Goal: Information Seeking & Learning: Learn about a topic

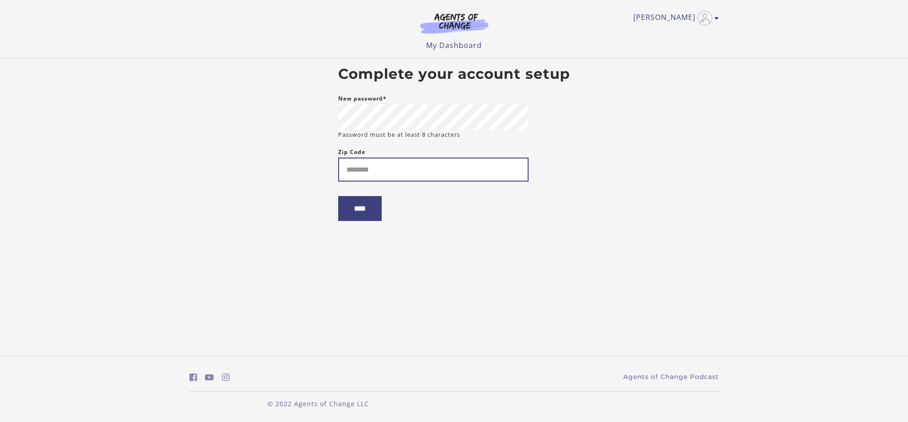
click at [364, 168] on input "Zip Code" at bounding box center [433, 170] width 190 height 24
type input "*****"
click at [364, 210] on input "****" at bounding box center [359, 208] width 43 height 25
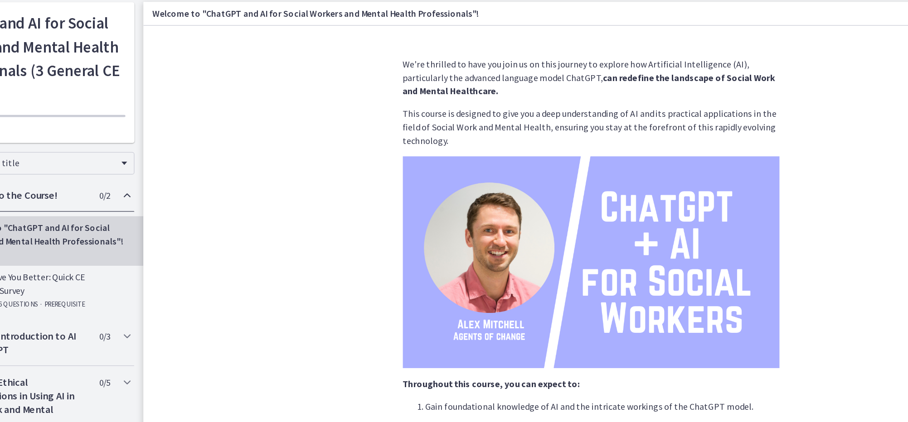
drag, startPoint x: 270, startPoint y: 141, endPoint x: 297, endPoint y: 135, distance: 27.6
click at [297, 135] on section "We're thrilled to have you join us on this journey to explore how Artificial In…" at bounding box center [540, 220] width 719 height 330
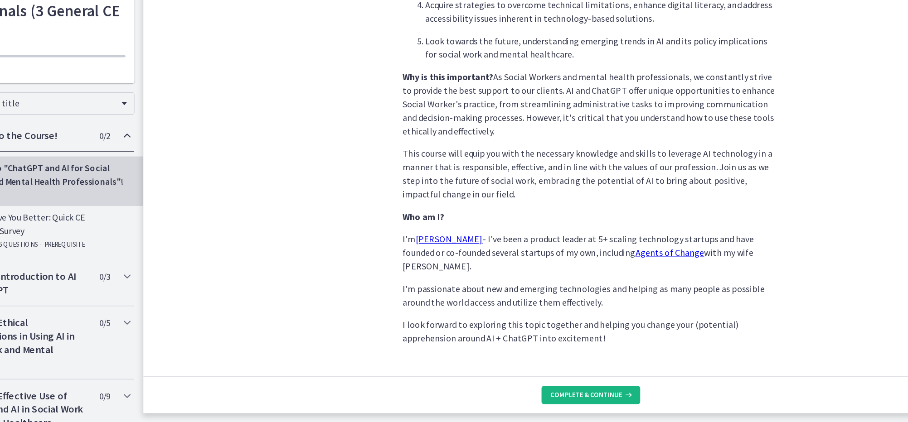
click at [508, 397] on span "Complete & continue" at bounding box center [537, 400] width 58 height 7
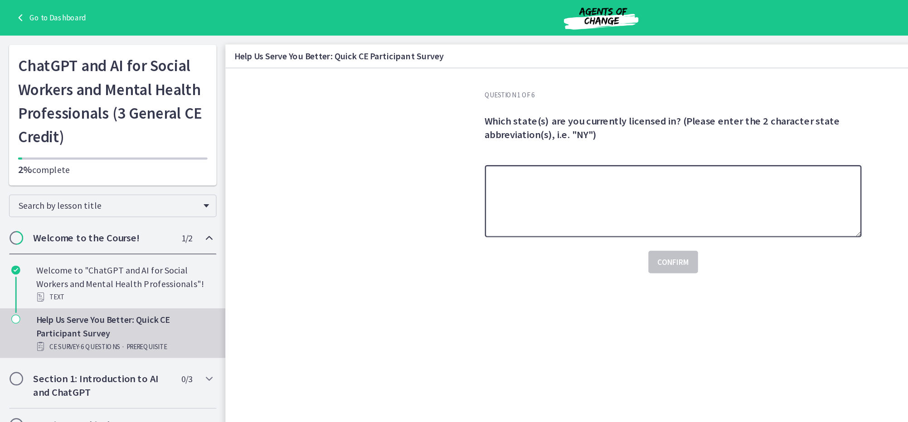
click at [444, 151] on textarea at bounding box center [541, 162] width 303 height 58
type textarea "**"
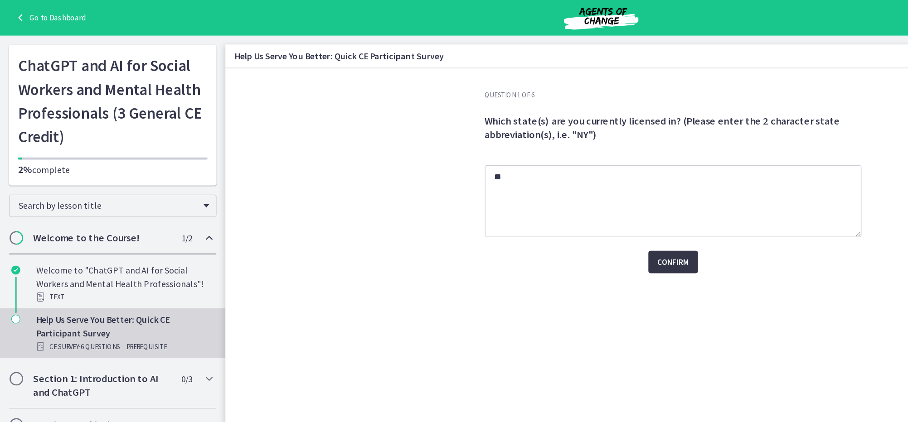
click at [541, 208] on span "Confirm" at bounding box center [540, 211] width 25 height 11
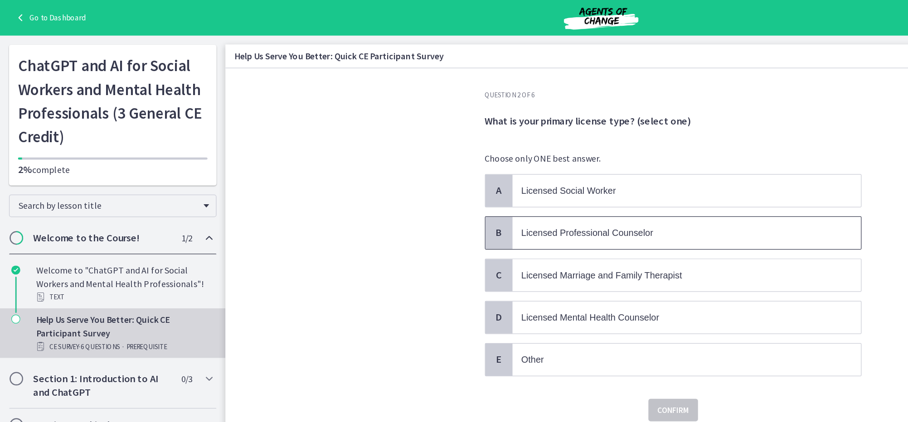
click at [430, 184] on span "Licensed Professional Counselor" at bounding box center [472, 188] width 106 height 8
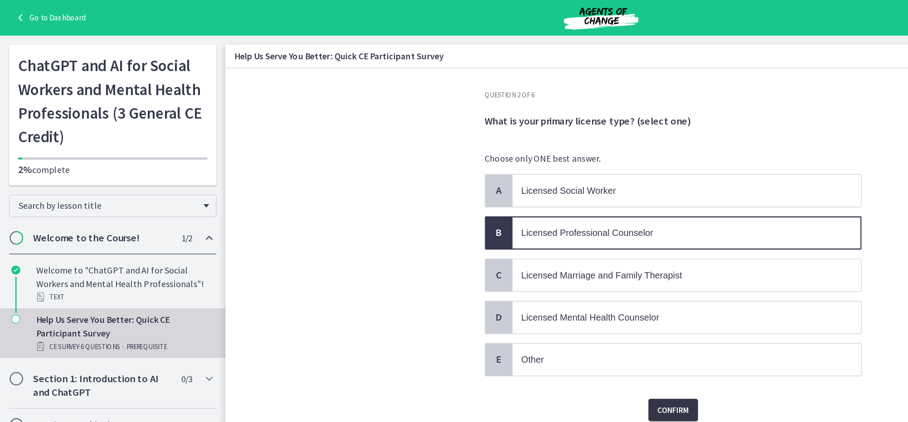
click at [545, 328] on span "Confirm" at bounding box center [540, 330] width 25 height 11
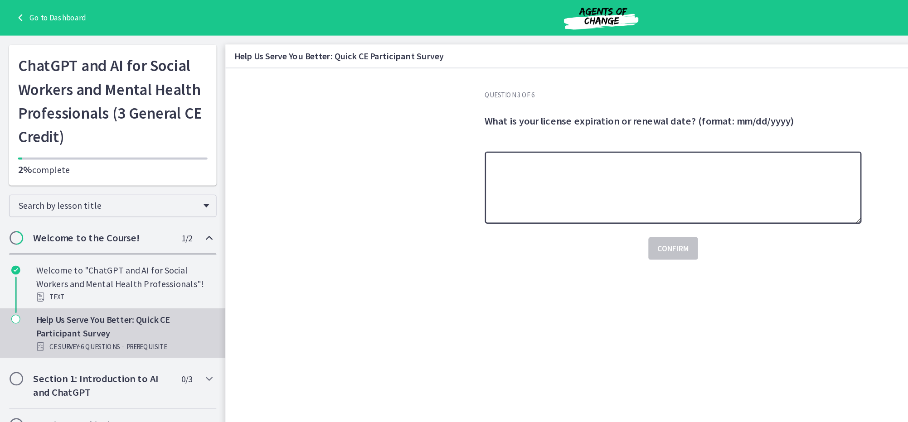
click at [412, 132] on textarea at bounding box center [541, 151] width 303 height 58
type textarea "**********"
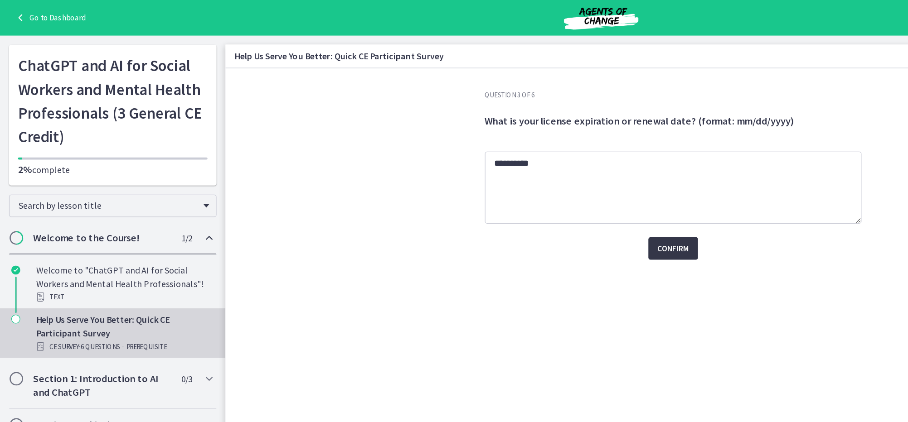
click at [542, 197] on span "Confirm" at bounding box center [540, 200] width 25 height 11
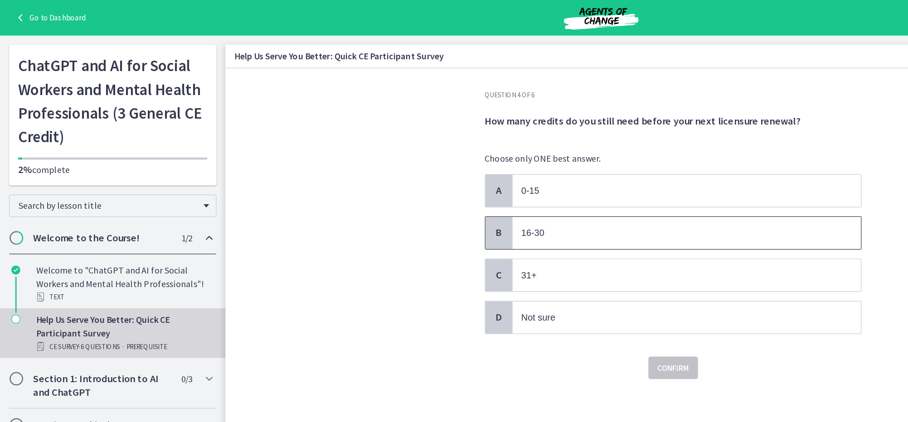
click at [448, 185] on p "16-30" at bounding box center [542, 187] width 247 height 11
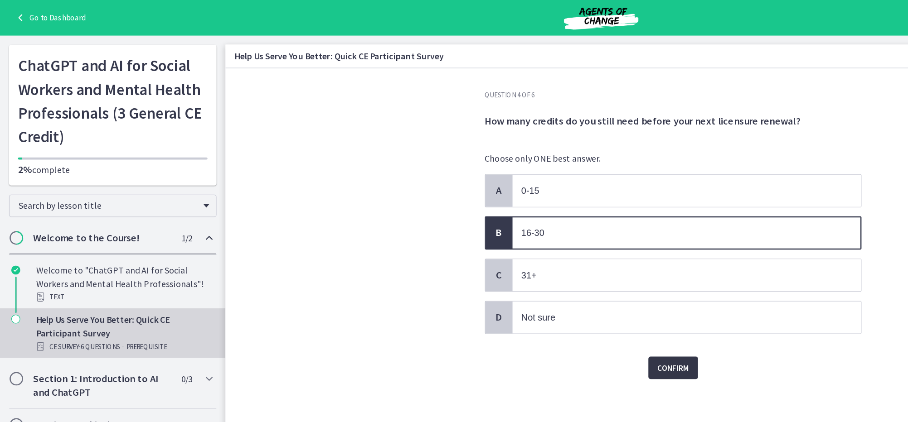
click at [543, 293] on span "Confirm" at bounding box center [540, 296] width 25 height 11
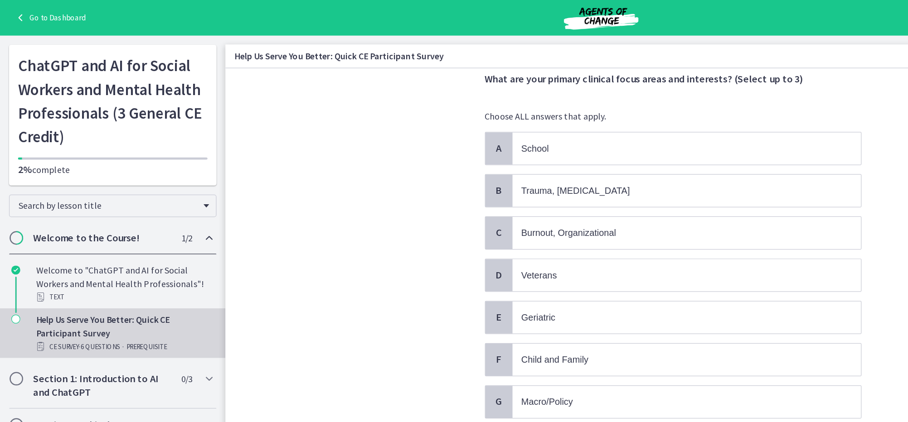
scroll to position [34, 0]
click at [433, 153] on span "Trauma, PTSD" at bounding box center [462, 154] width 87 height 8
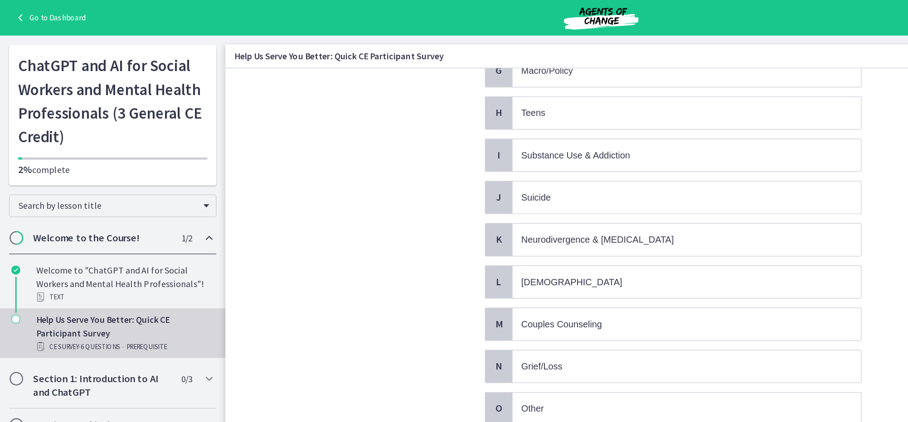
scroll to position [300, 0]
click at [477, 124] on span "Substance Use & Addiction" at bounding box center [462, 125] width 87 height 8
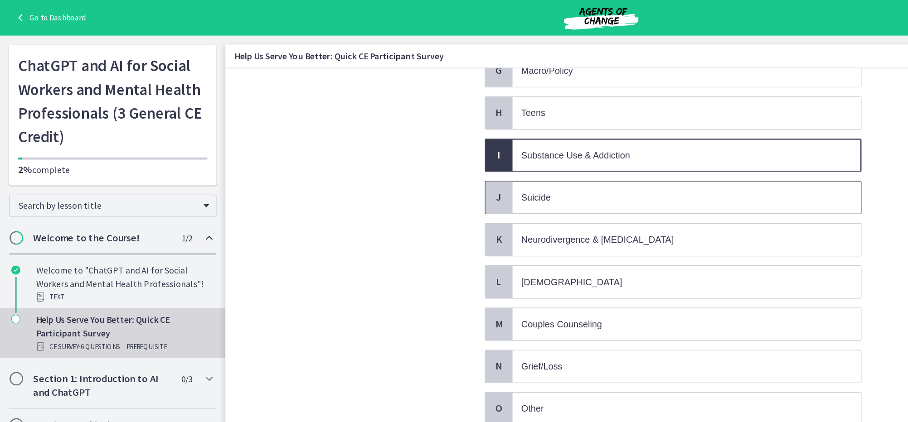
click at [454, 161] on p "Suicide" at bounding box center [542, 159] width 247 height 11
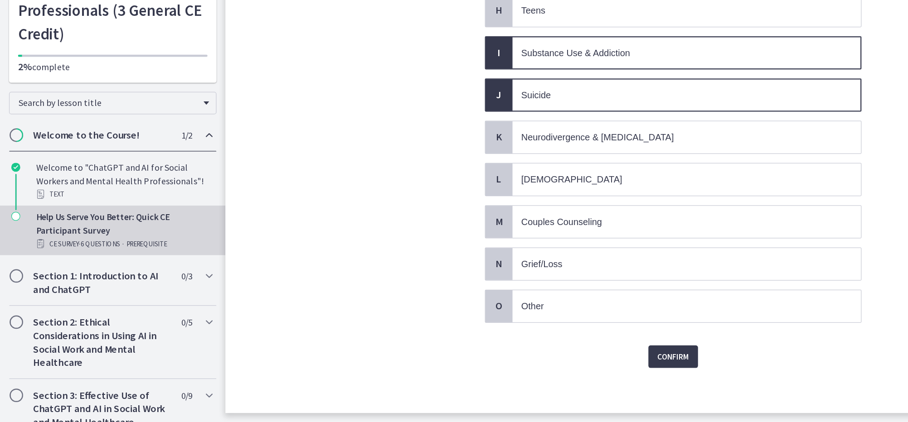
scroll to position [0, 0]
click at [430, 291] on span "Grief/Loss" at bounding box center [435, 295] width 33 height 8
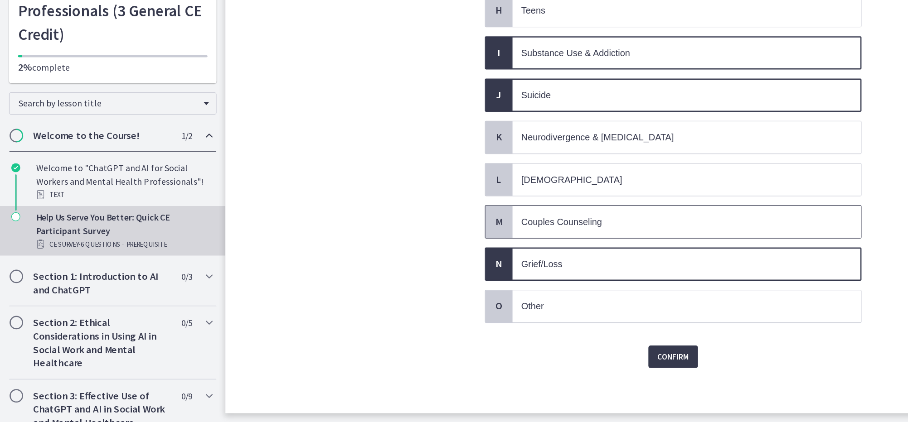
click at [452, 248] on span "Couples Counseling" at bounding box center [552, 261] width 280 height 26
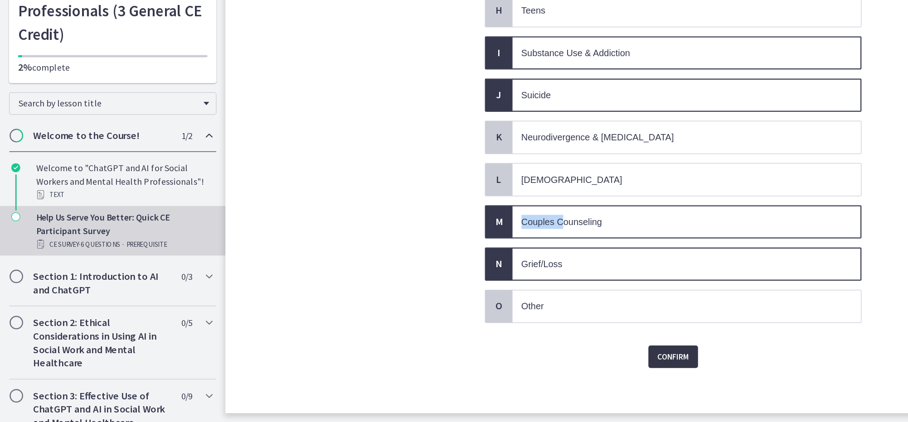
click at [539, 364] on span "Confirm" at bounding box center [540, 369] width 25 height 11
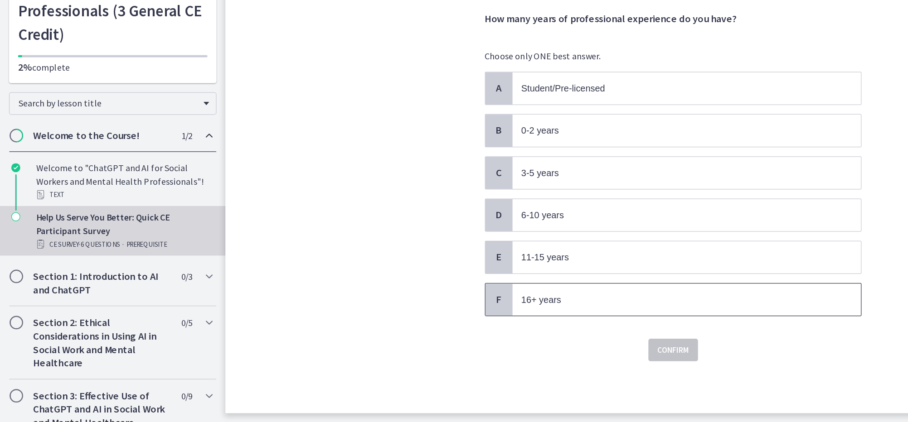
click at [435, 320] on span "16+ years" at bounding box center [435, 324] width 32 height 8
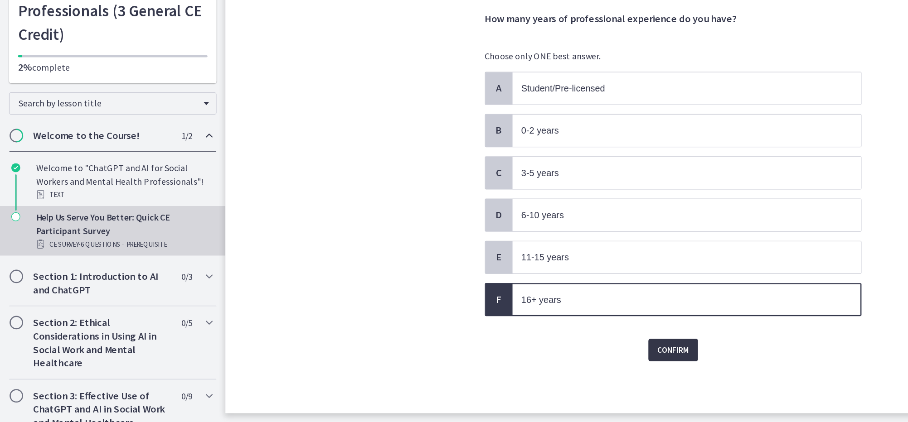
click at [539, 359] on span "Confirm" at bounding box center [540, 364] width 25 height 11
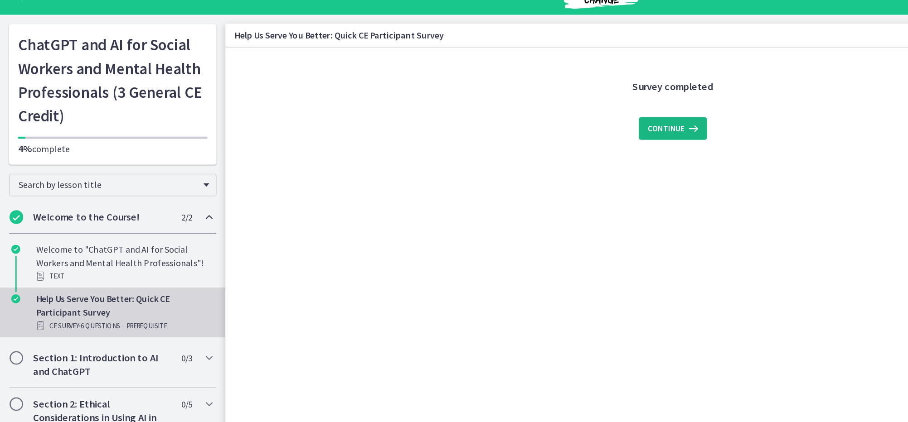
click at [544, 115] on span "Continue" at bounding box center [535, 120] width 29 height 11
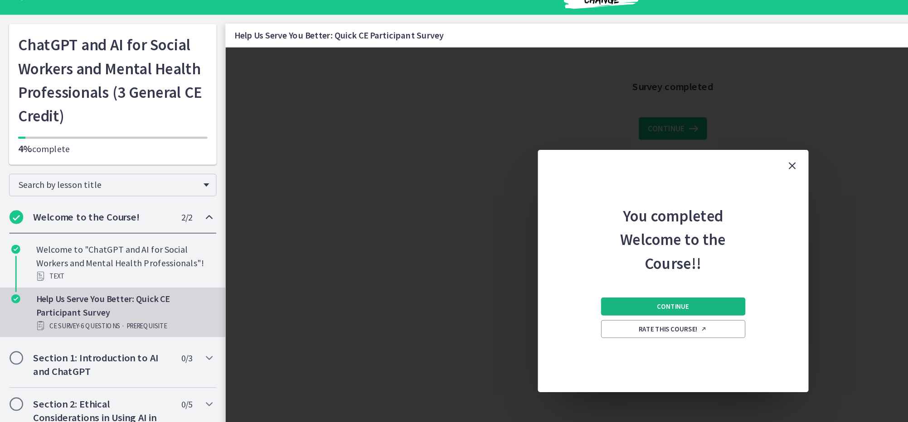
click at [549, 260] on span "Continue" at bounding box center [541, 263] width 26 height 7
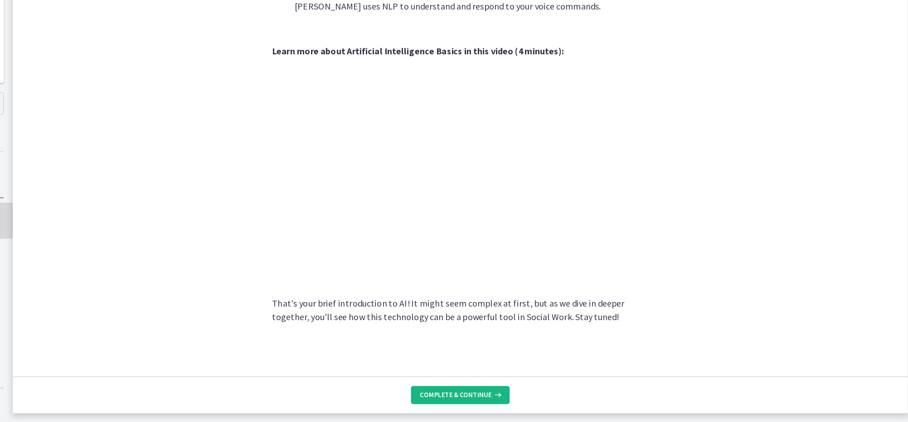
click at [508, 397] on span "Complete & continue" at bounding box center [537, 400] width 58 height 7
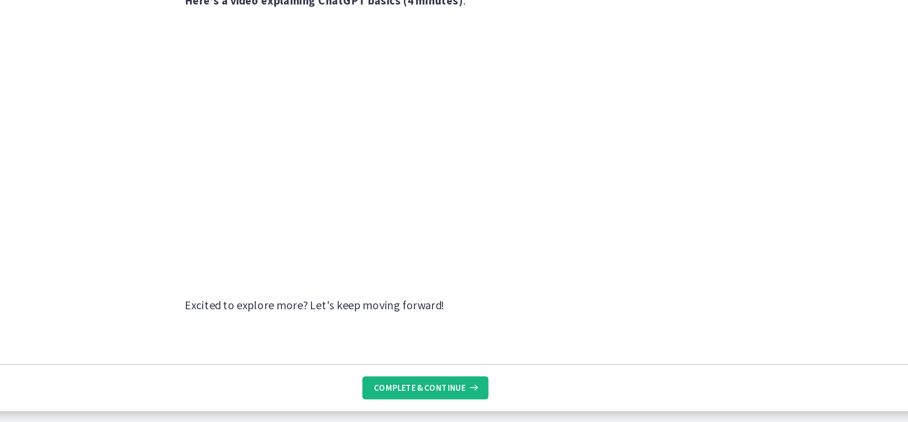
click at [508, 397] on span "Complete & continue" at bounding box center [537, 400] width 58 height 7
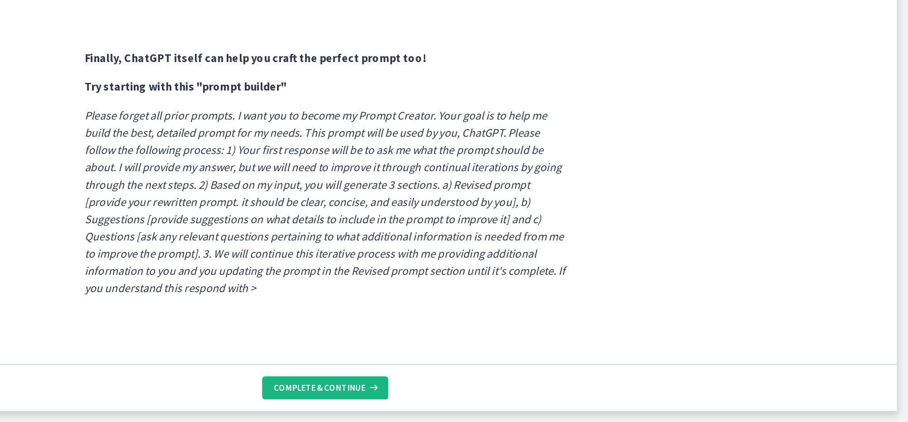
click at [508, 397] on span "Complete & continue" at bounding box center [537, 400] width 58 height 7
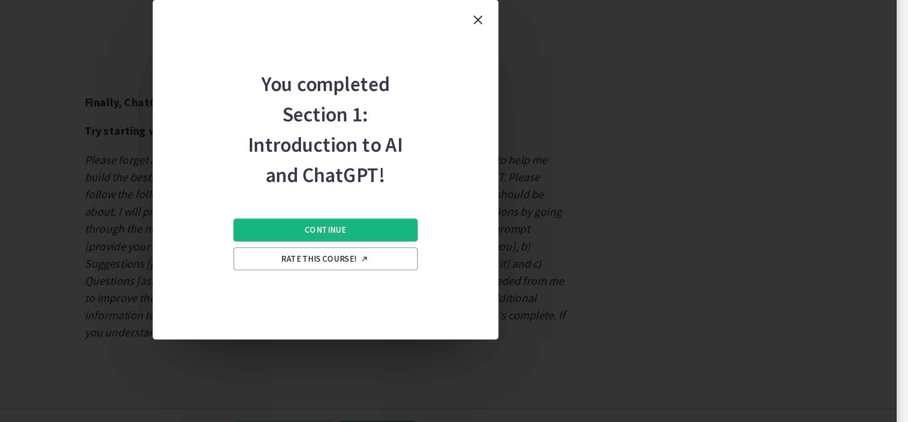
click at [528, 270] on span "Continue" at bounding box center [541, 273] width 26 height 7
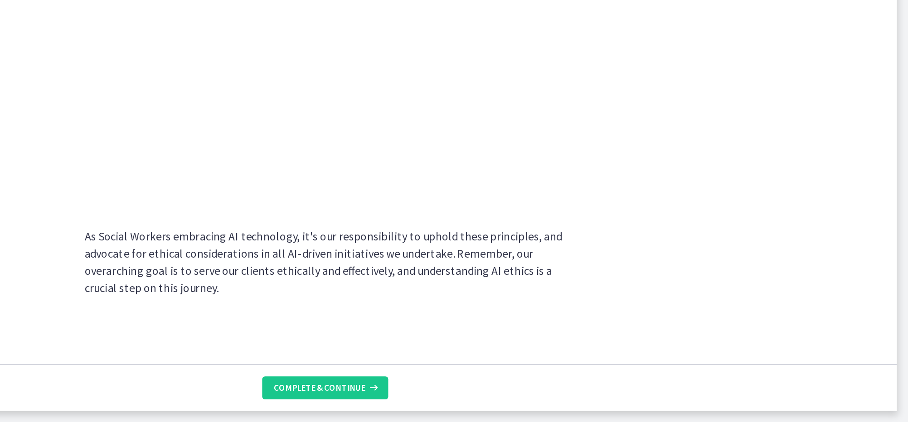
click at [508, 397] on span "Complete & continue" at bounding box center [537, 400] width 58 height 7
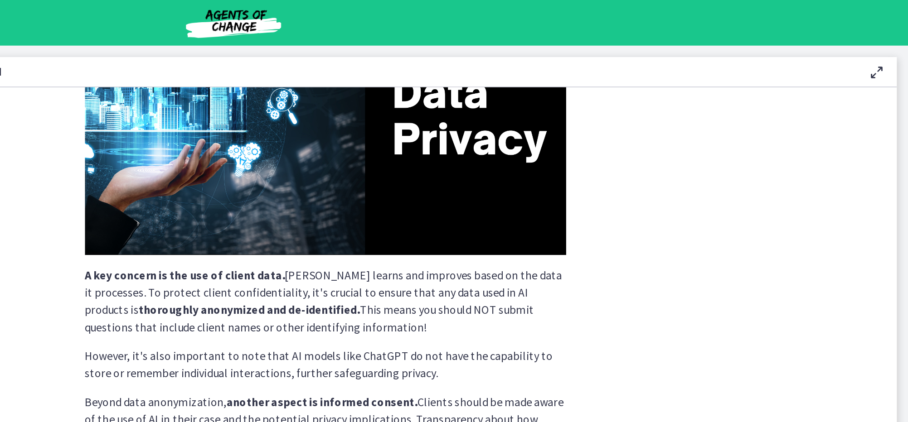
scroll to position [170, 0]
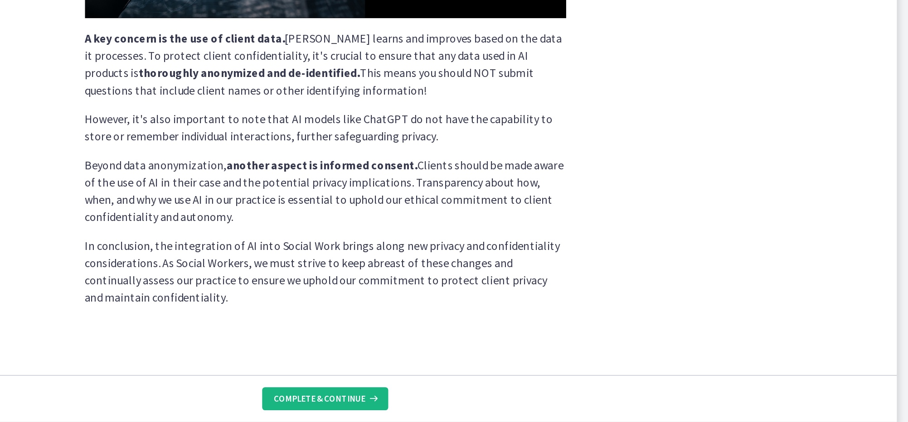
click at [501, 393] on button "Complete & continue" at bounding box center [540, 400] width 79 height 14
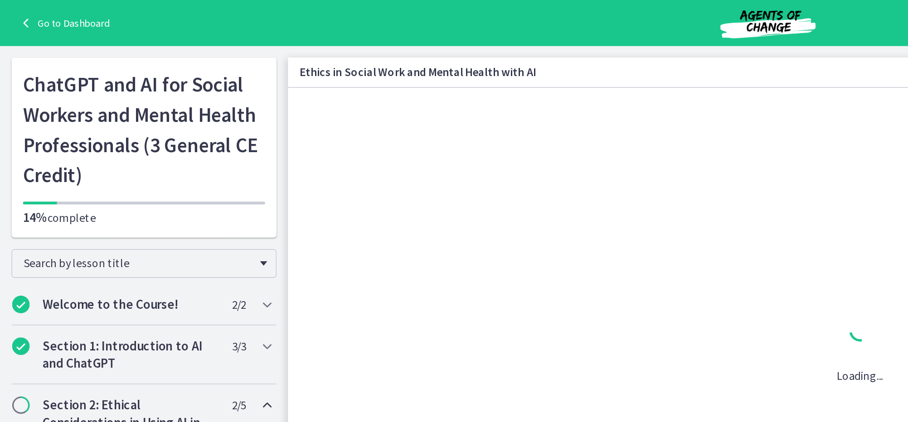
scroll to position [0, 0]
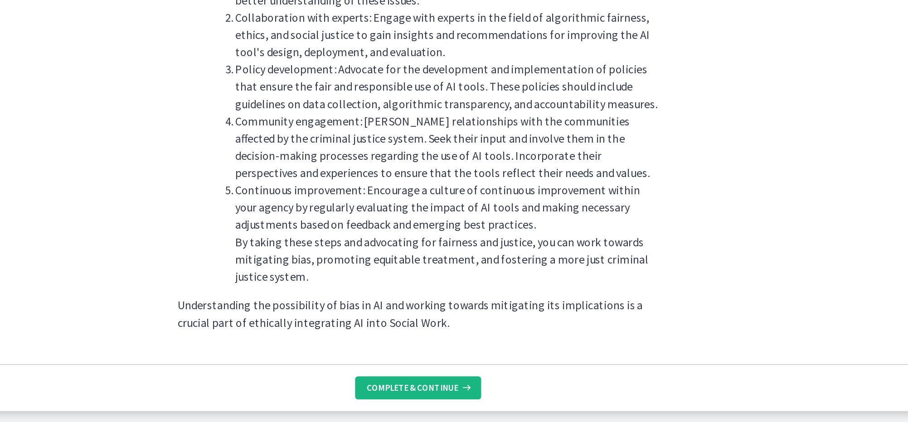
click at [501, 393] on button "Complete & continue" at bounding box center [540, 400] width 79 height 14
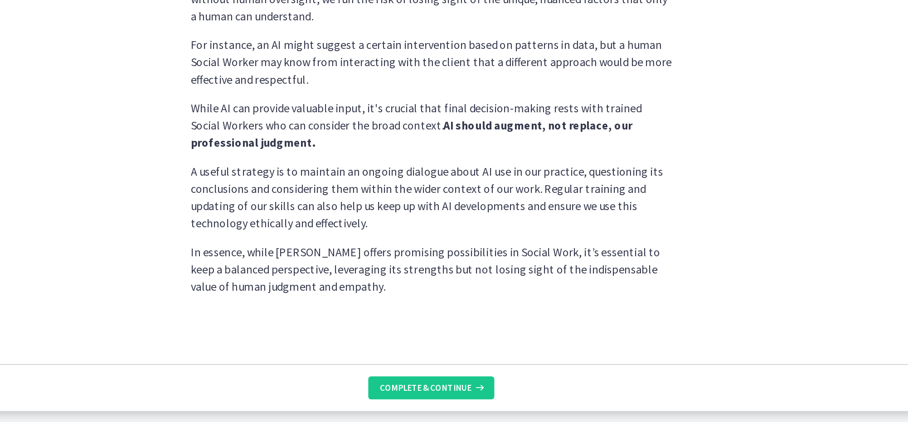
click at [501, 393] on button "Complete & continue" at bounding box center [540, 400] width 79 height 14
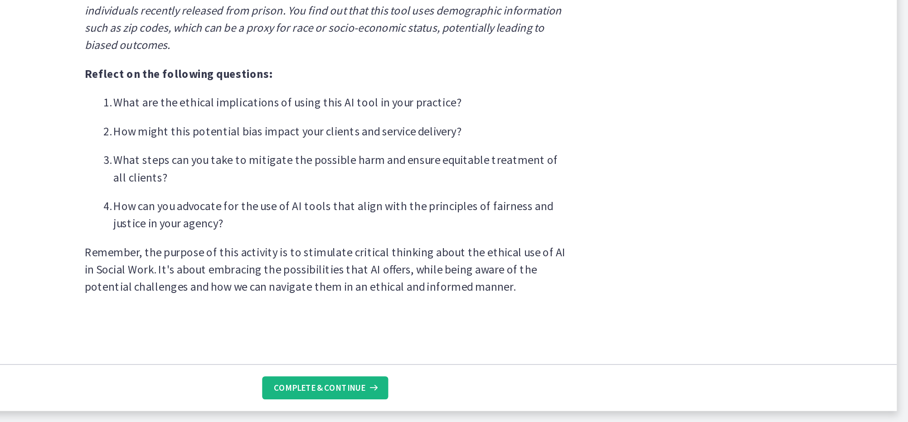
click at [508, 397] on span "Complete & continue" at bounding box center [537, 400] width 58 height 7
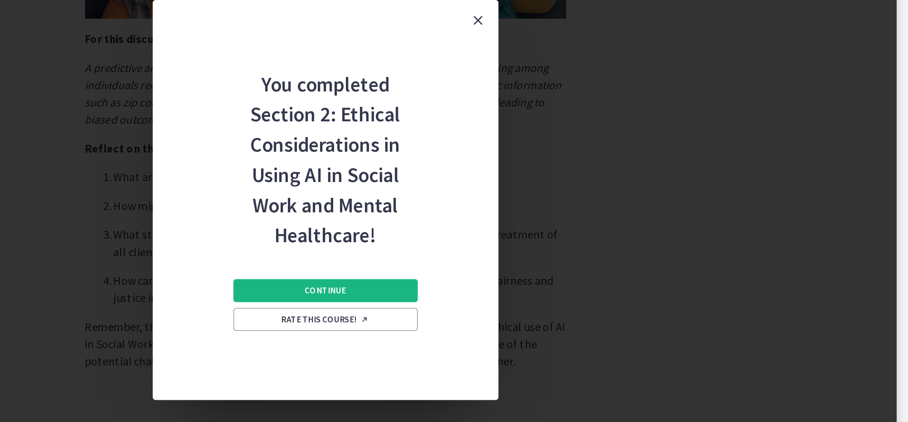
click at [528, 289] on span "Continue" at bounding box center [541, 292] width 26 height 7
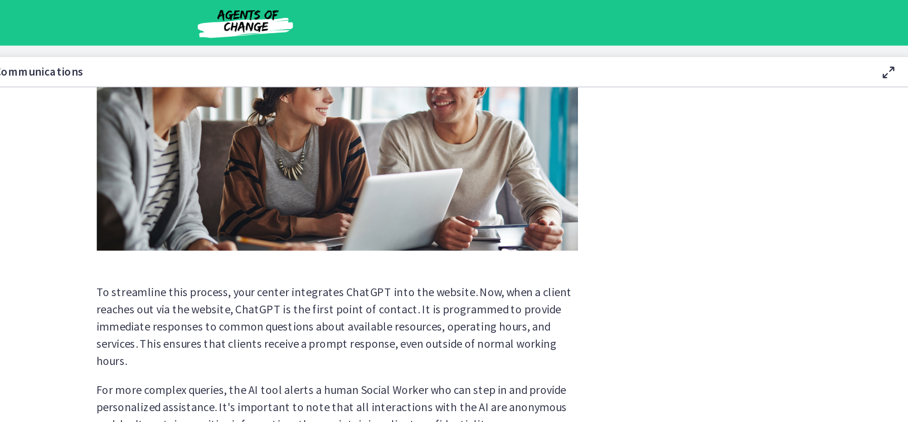
scroll to position [172, 0]
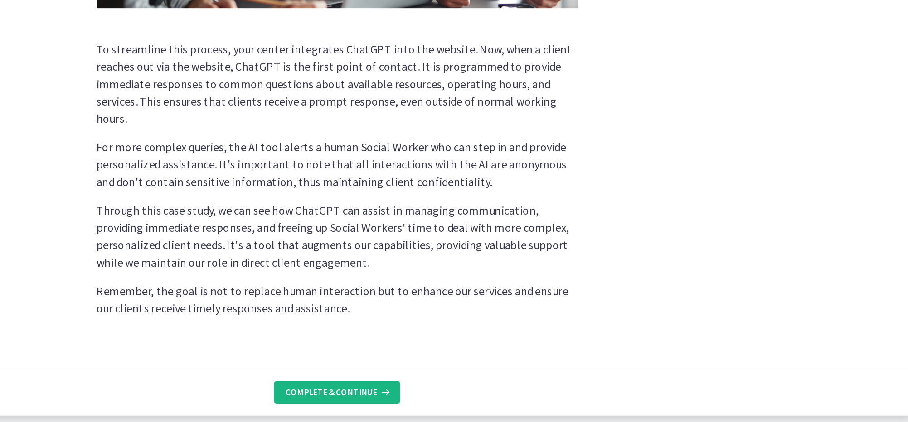
click at [508, 397] on span "Complete & continue" at bounding box center [537, 400] width 58 height 7
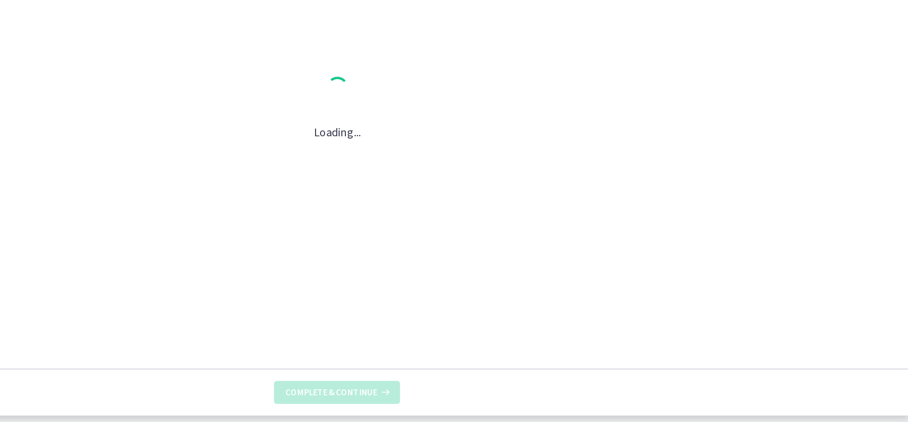
scroll to position [0, 0]
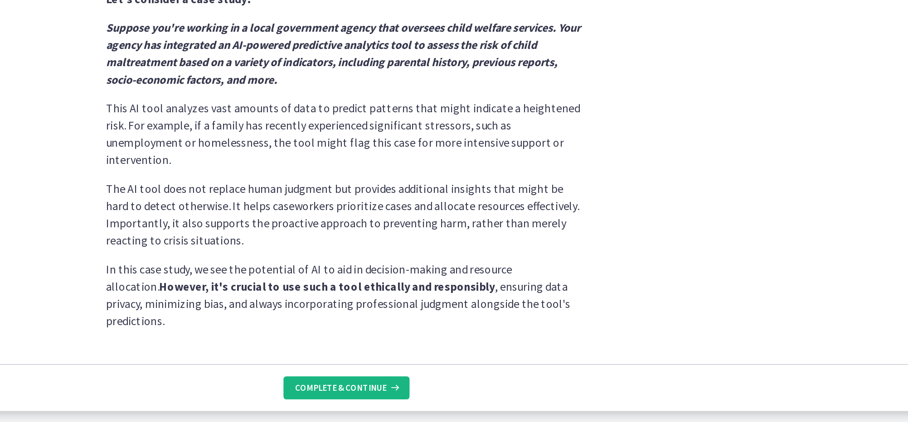
click at [508, 397] on span "Complete & continue" at bounding box center [537, 400] width 58 height 7
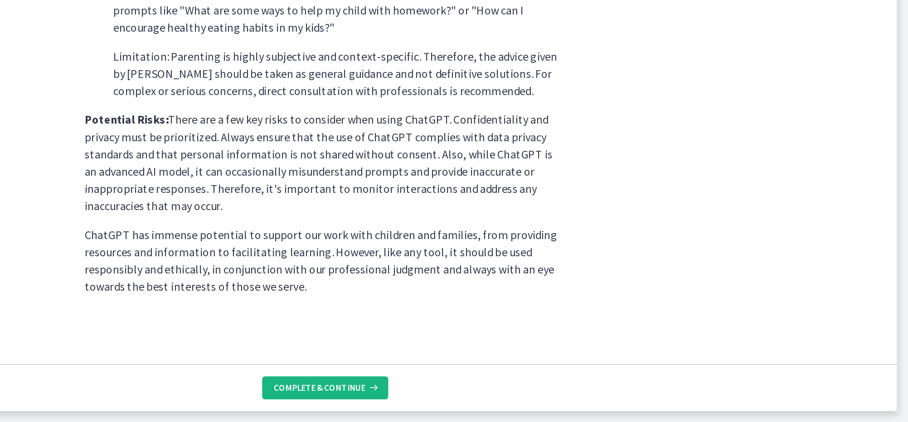
click at [508, 397] on span "Complete & continue" at bounding box center [537, 400] width 58 height 7
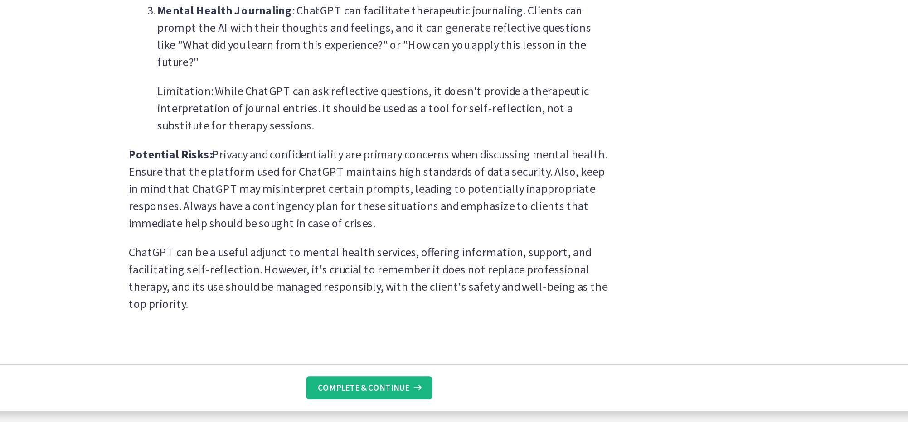
click at [508, 397] on span "Complete & continue" at bounding box center [537, 400] width 58 height 7
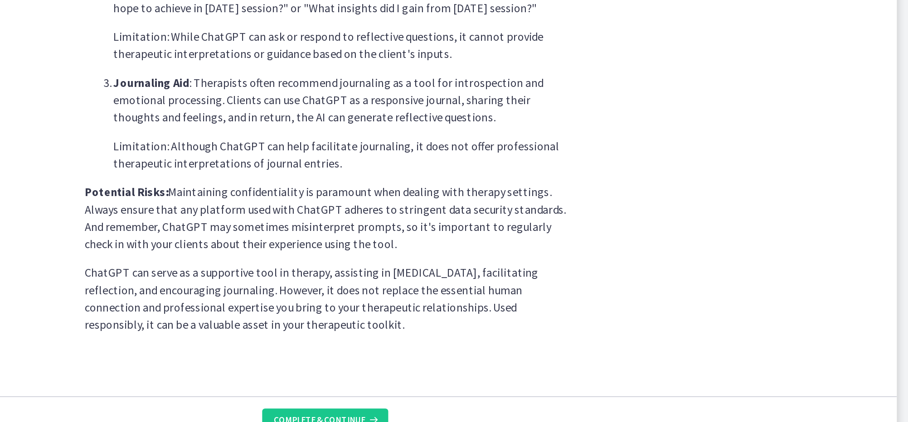
scroll to position [300, 0]
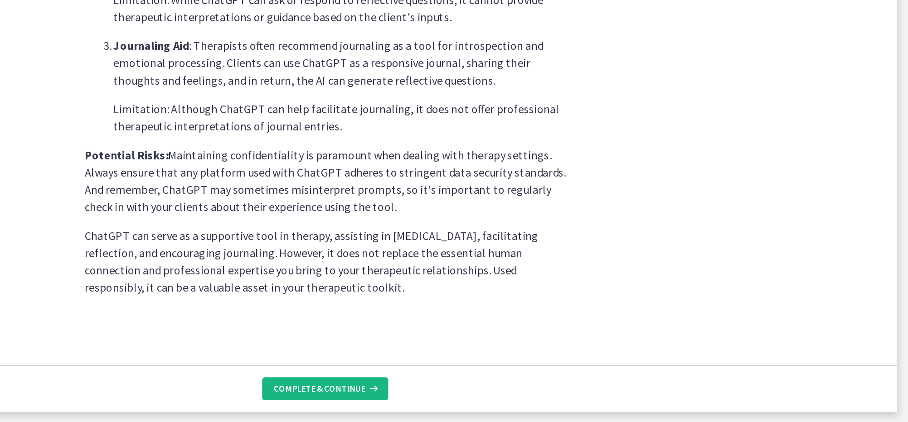
click at [508, 397] on span "Complete & continue" at bounding box center [537, 400] width 58 height 7
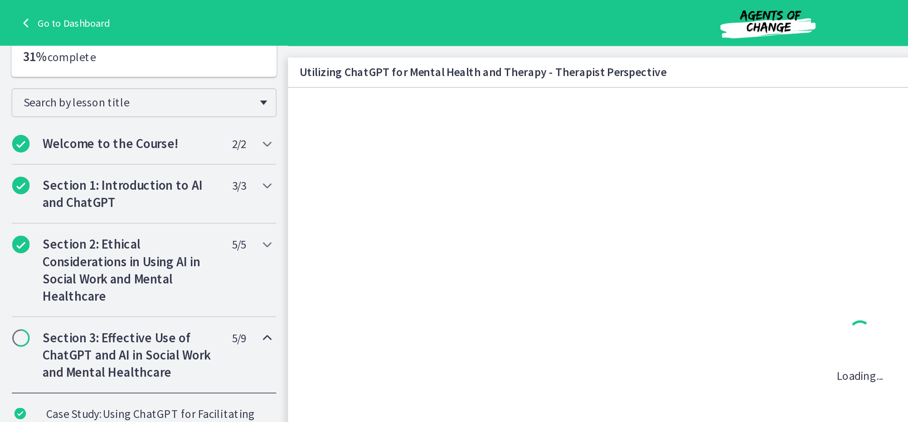
scroll to position [0, 0]
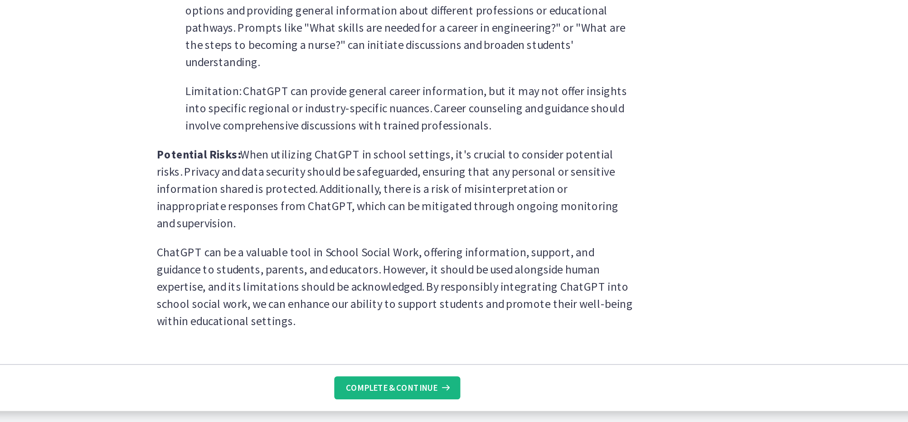
click at [508, 397] on span "Complete & continue" at bounding box center [537, 400] width 58 height 7
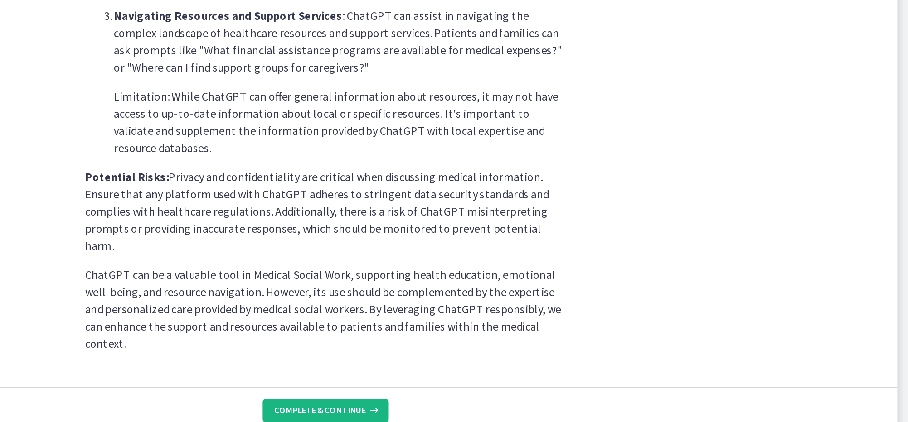
click at [508, 397] on span "Complete & continue" at bounding box center [537, 400] width 58 height 7
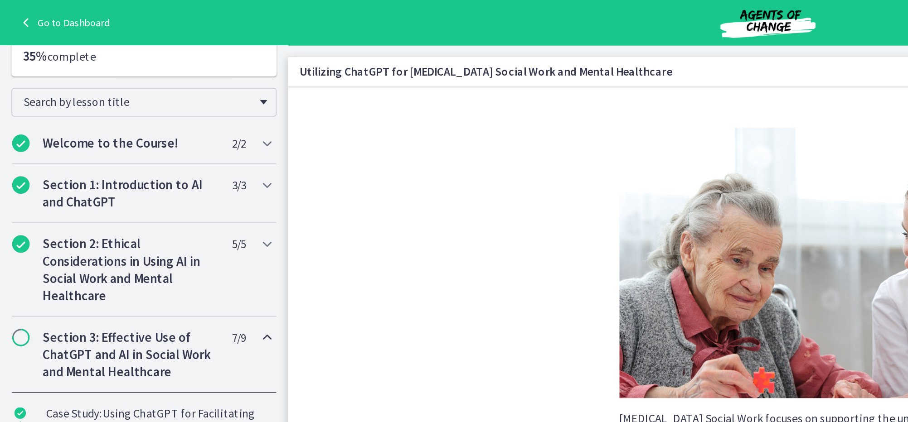
click at [271, 181] on section "Geriatric Social Work focuses on supporting the unique needs of older adults an…" at bounding box center [540, 220] width 719 height 330
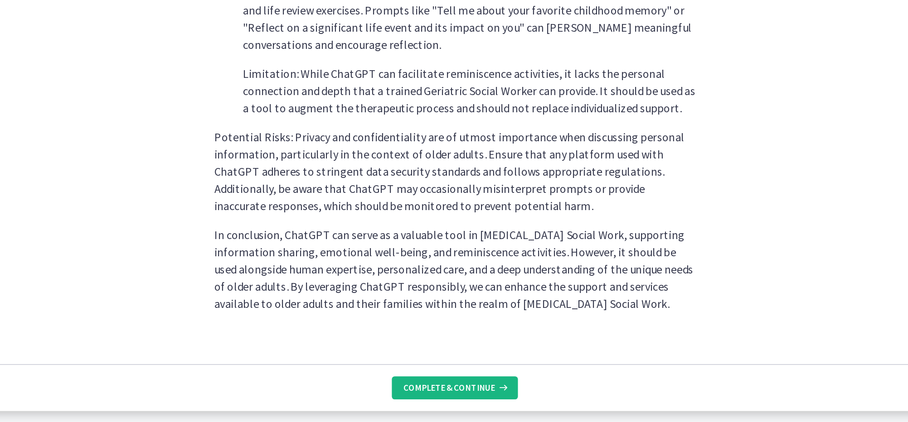
click at [508, 397] on span "Complete & continue" at bounding box center [537, 400] width 58 height 7
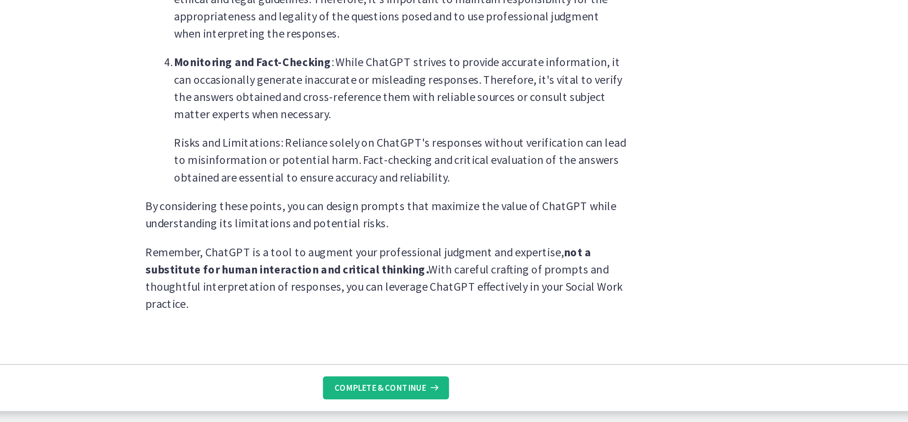
click at [566, 397] on icon at bounding box center [570, 400] width 9 height 7
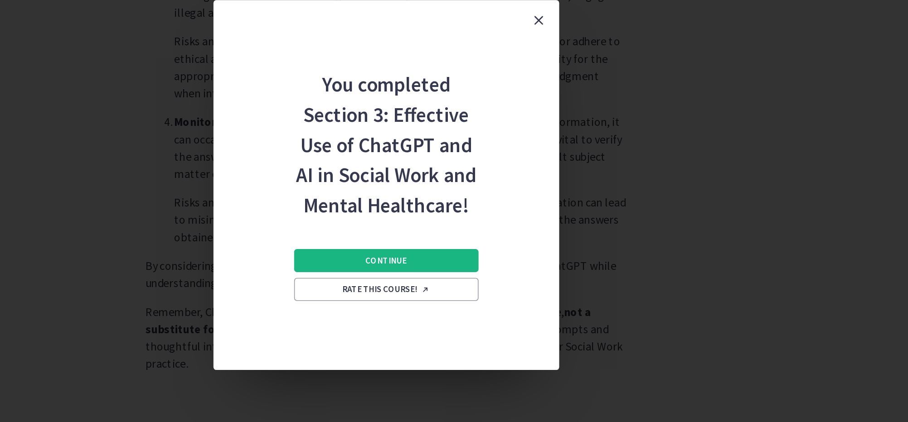
click at [528, 279] on span "Continue" at bounding box center [541, 282] width 26 height 7
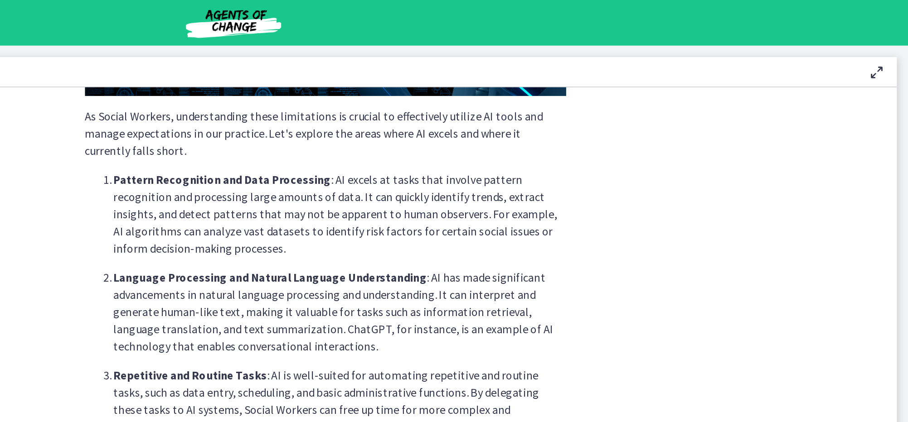
scroll to position [194, 0]
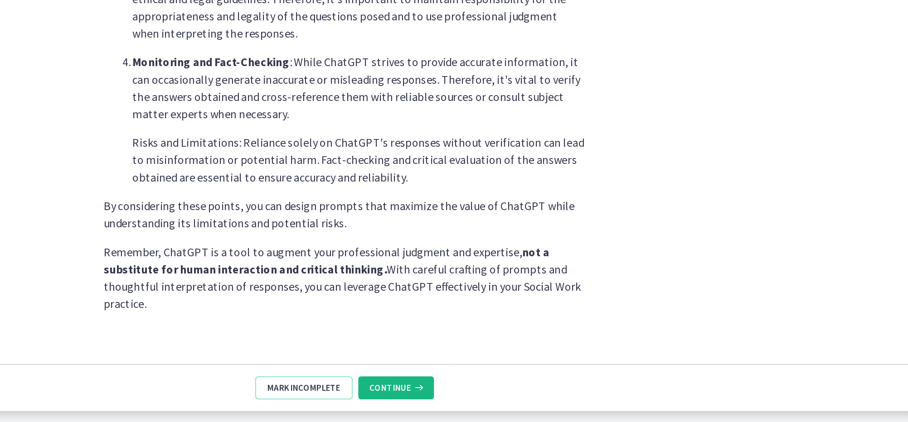
click at [557, 397] on span "Continue" at bounding box center [570, 400] width 26 height 7
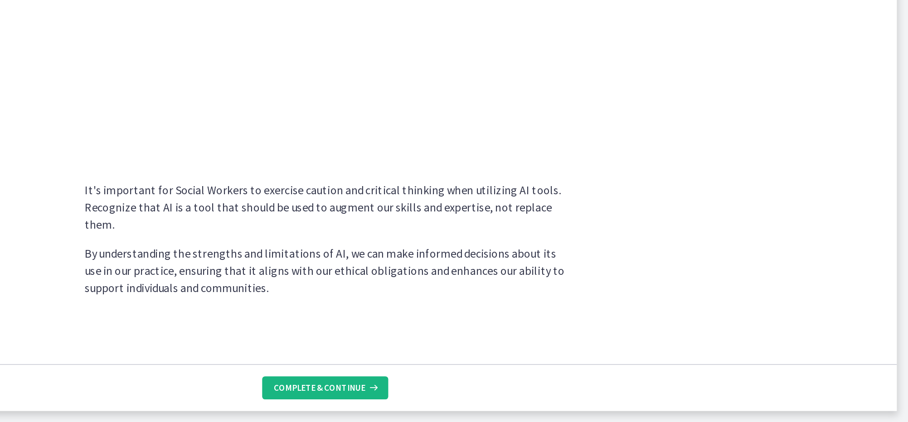
click at [508, 397] on span "Complete & continue" at bounding box center [537, 400] width 58 height 7
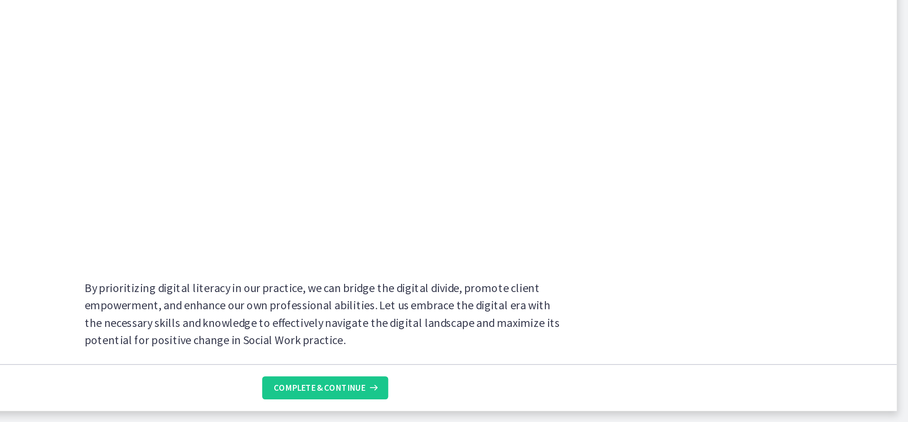
click at [181, 386] on footer "Complete & continue" at bounding box center [540, 400] width 719 height 29
click at [508, 397] on span "Complete & continue" at bounding box center [537, 400] width 58 height 7
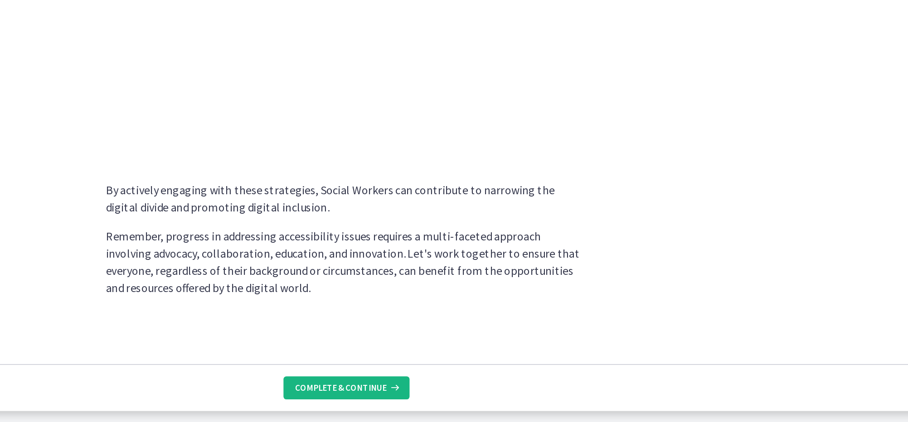
click at [508, 397] on span "Complete & continue" at bounding box center [537, 400] width 58 height 7
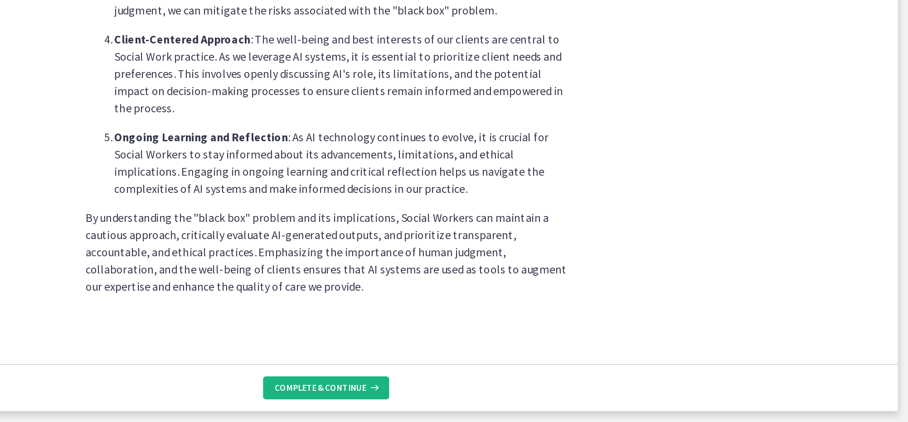
click at [508, 397] on span "Complete & continue" at bounding box center [537, 400] width 58 height 7
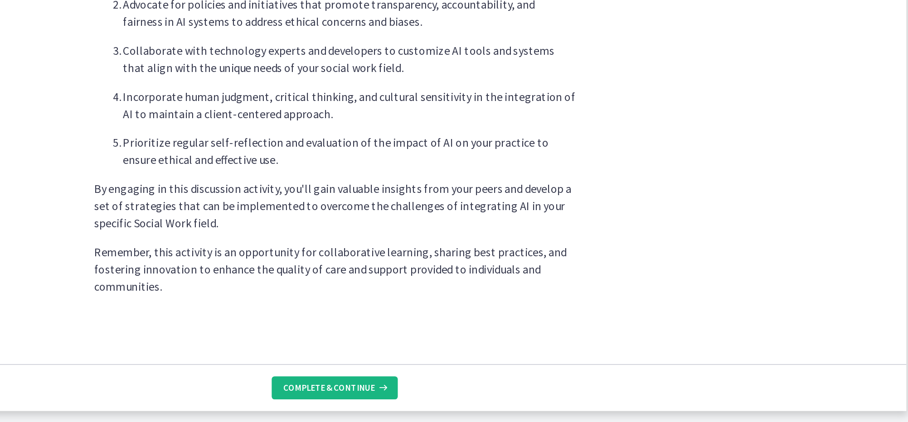
click at [508, 397] on span "Complete & continue" at bounding box center [537, 400] width 58 height 7
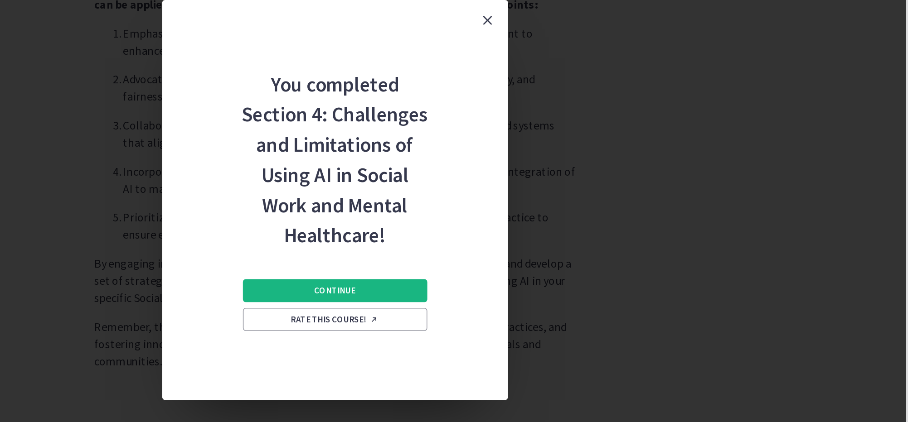
click at [483, 285] on button "Continue" at bounding box center [541, 292] width 116 height 14
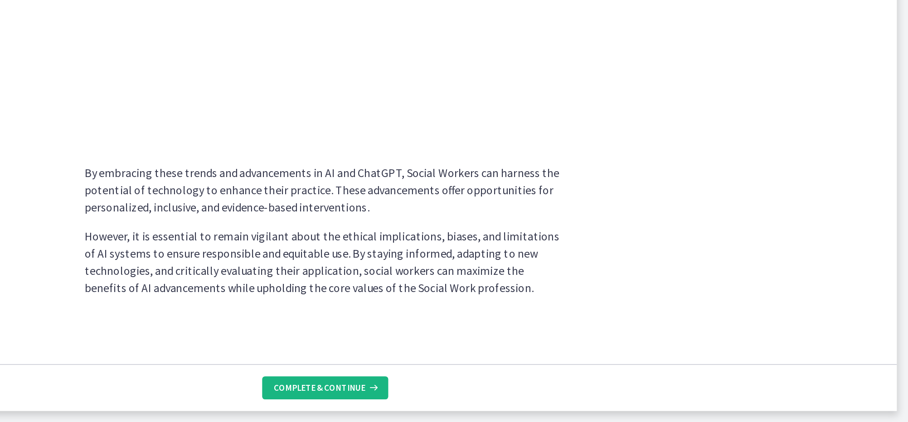
click at [508, 397] on span "Complete & continue" at bounding box center [537, 400] width 58 height 7
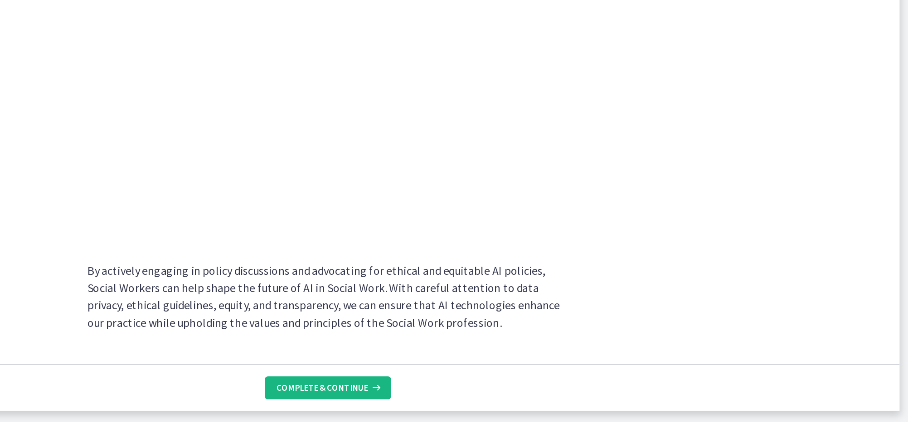
click at [508, 397] on span "Complete & continue" at bounding box center [537, 400] width 58 height 7
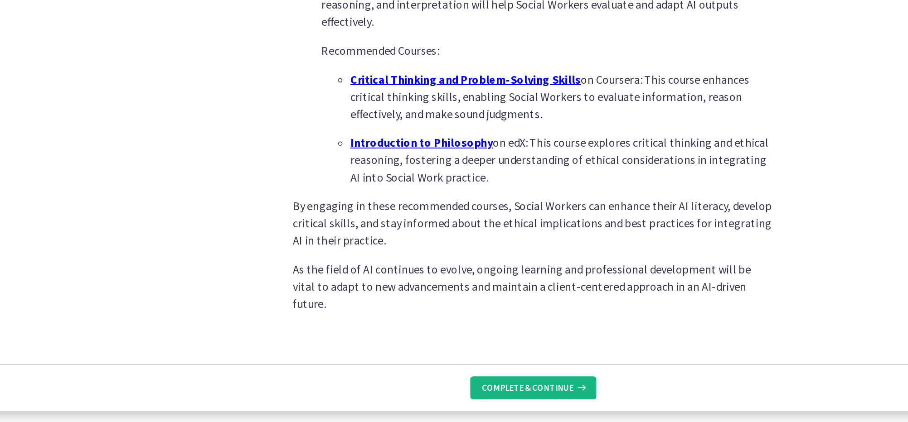
click at [508, 397] on span "Complete & continue" at bounding box center [537, 400] width 58 height 7
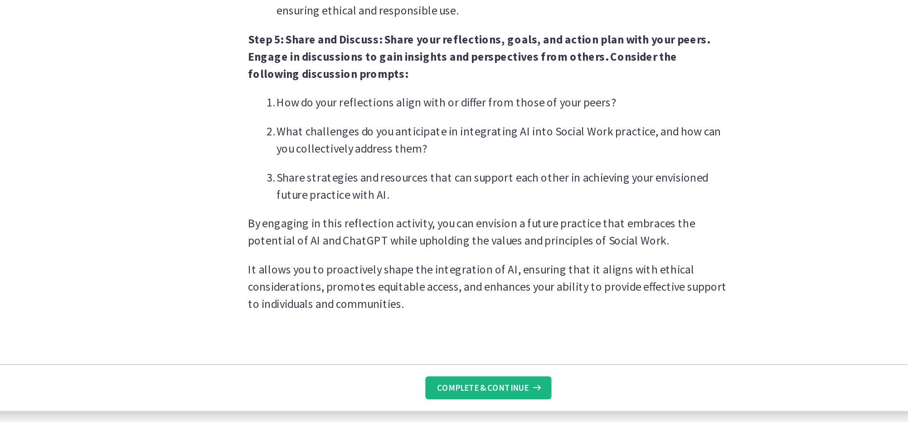
click at [508, 397] on span "Complete & continue" at bounding box center [537, 400] width 58 height 7
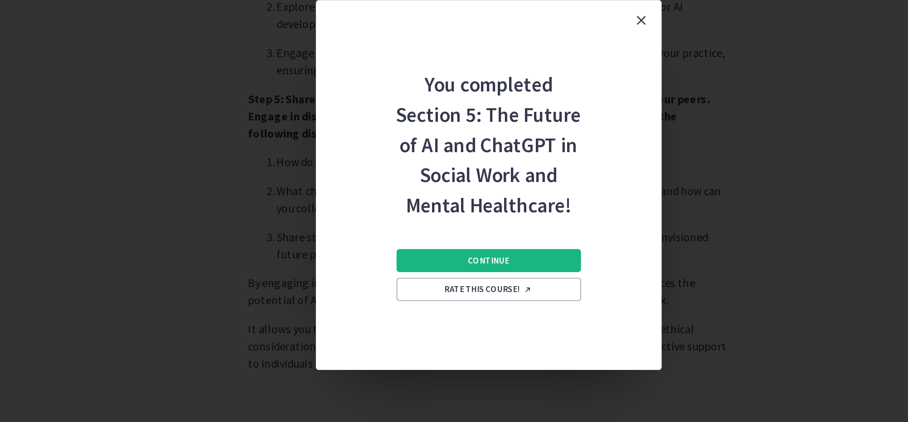
click at [528, 279] on span "Continue" at bounding box center [541, 282] width 26 height 7
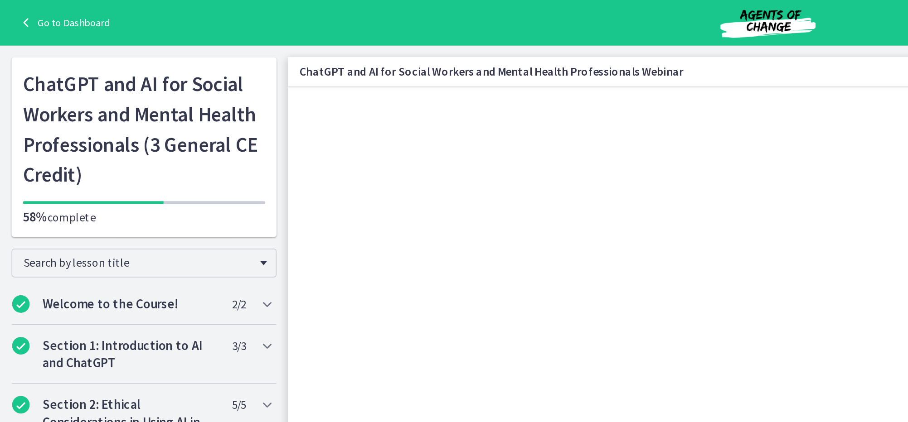
click at [395, 155] on div "Click for sound @keyframes VOLUME_SMALL_WAVE_FLASH { 0% { opacity: 0; } 33% { o…" at bounding box center [647, 218] width 719 height 262
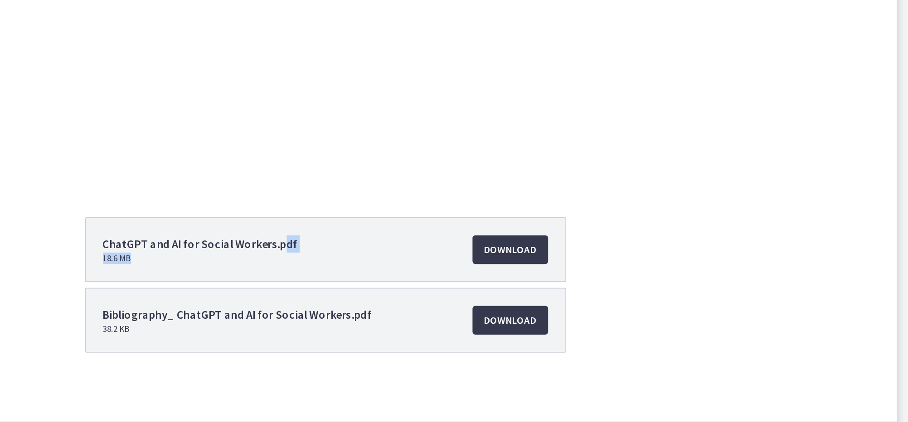
drag, startPoint x: 229, startPoint y: 170, endPoint x: 174, endPoint y: 156, distance: 56.3
click at [390, 257] on li "ChatGPT and AI for Social Workers.pdf 18.6 MB Download Opens in a new window" at bounding box center [541, 277] width 303 height 41
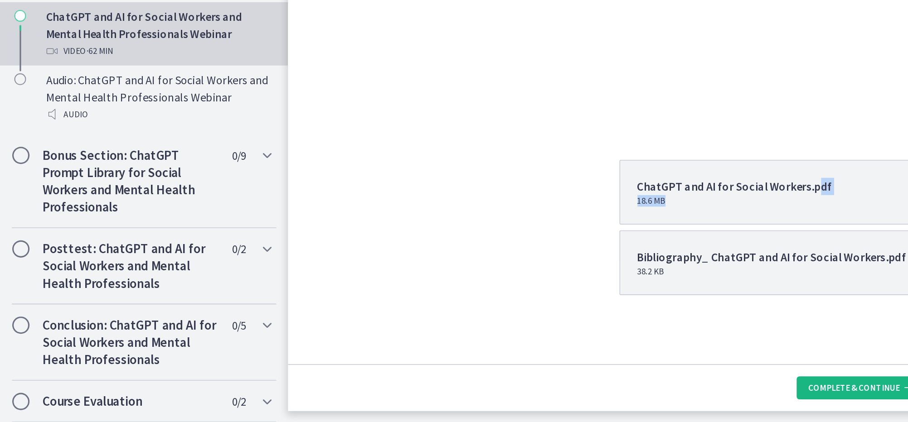
click at [521, 397] on span "Complete & continue" at bounding box center [537, 400] width 58 height 7
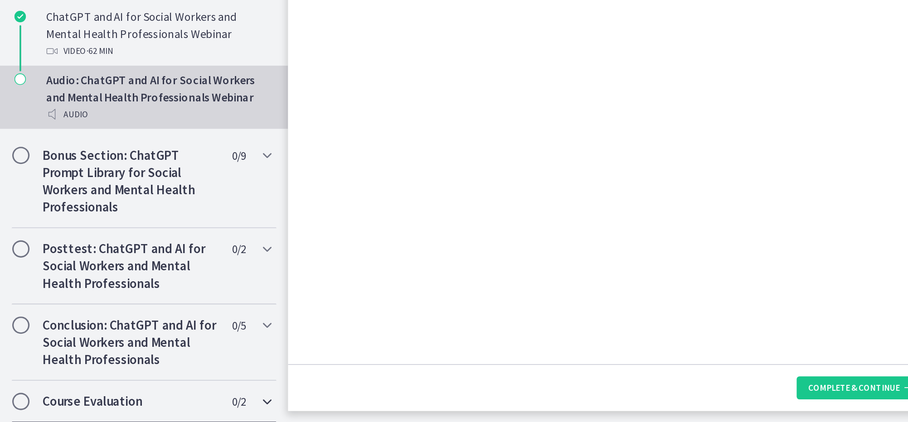
click at [14, 405] on span "Chapters" at bounding box center [13, 409] width 9 height 9
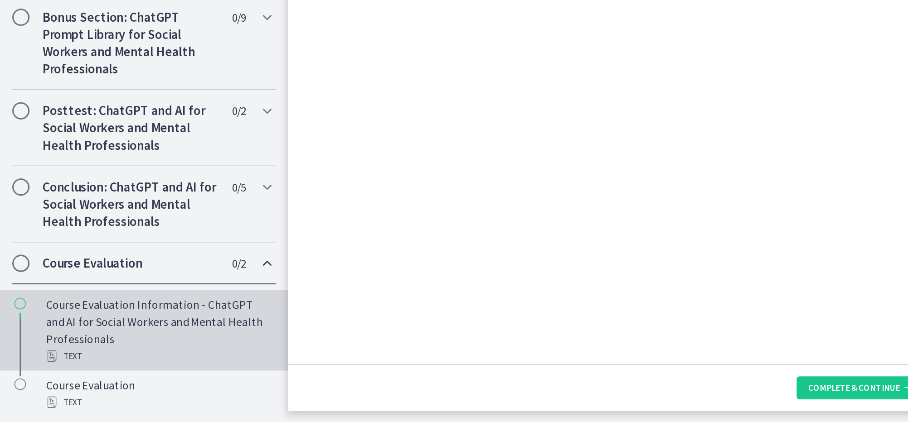
click at [24, 339] on link "Course Evaluation Information - ChatGPT and AI for Social Workers and Mental He…" at bounding box center [90, 364] width 181 height 51
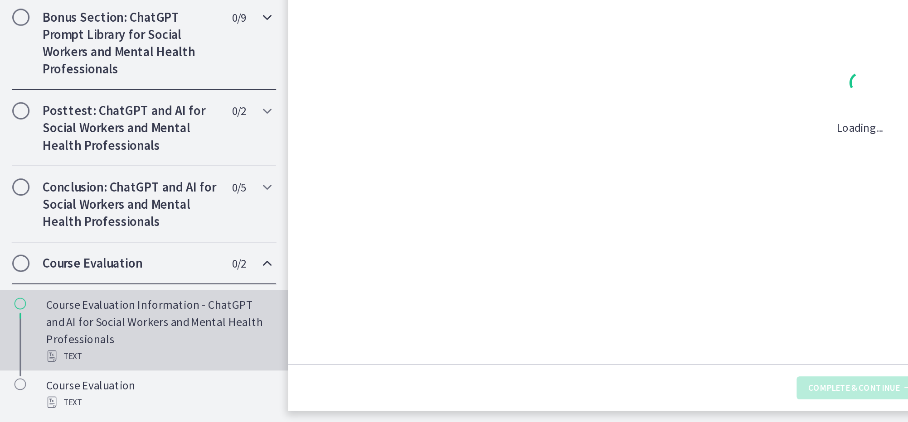
click at [24, 212] on div "Bonus Section: ChatGPT Prompt Library for Social Workers and Mental Health Prof…" at bounding box center [90, 183] width 167 height 59
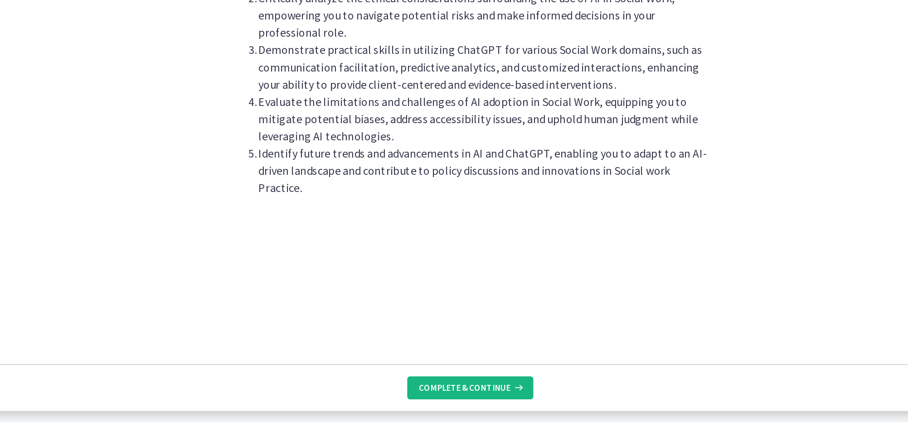
click at [508, 397] on span "Complete & continue" at bounding box center [537, 400] width 58 height 7
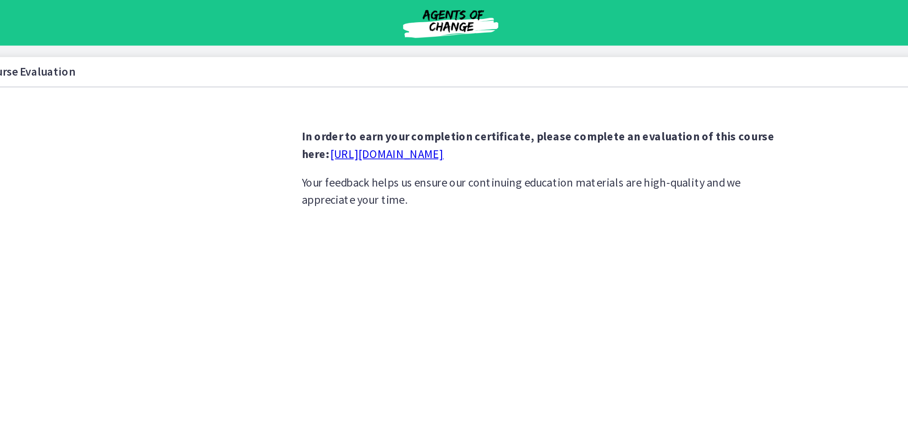
click at [408, 98] on link "https://forms.gle/jm1zbfhChZ2exBv78" at bounding box center [443, 96] width 71 height 9
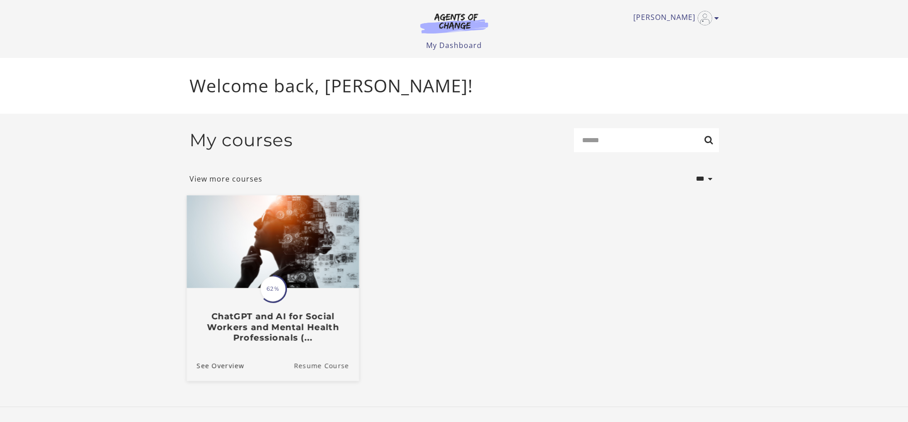
click at [313, 366] on link "Resume Course" at bounding box center [326, 365] width 65 height 30
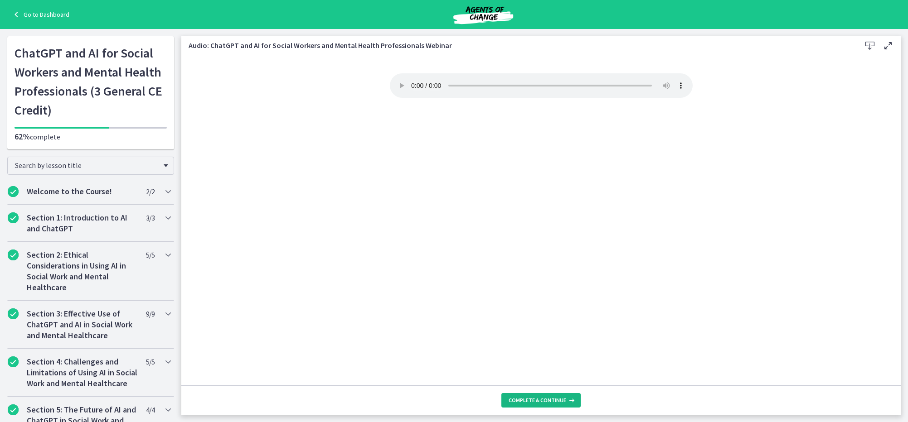
click at [528, 400] on span "Complete & continue" at bounding box center [537, 400] width 58 height 7
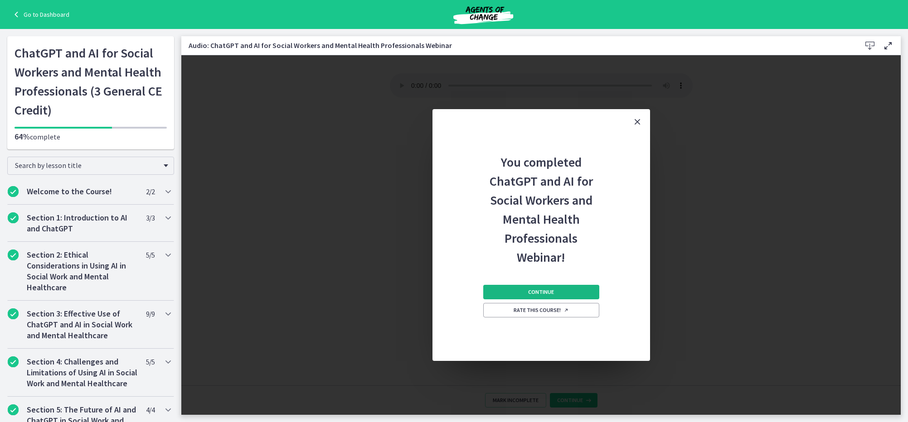
click at [545, 288] on button "Continue" at bounding box center [541, 292] width 116 height 14
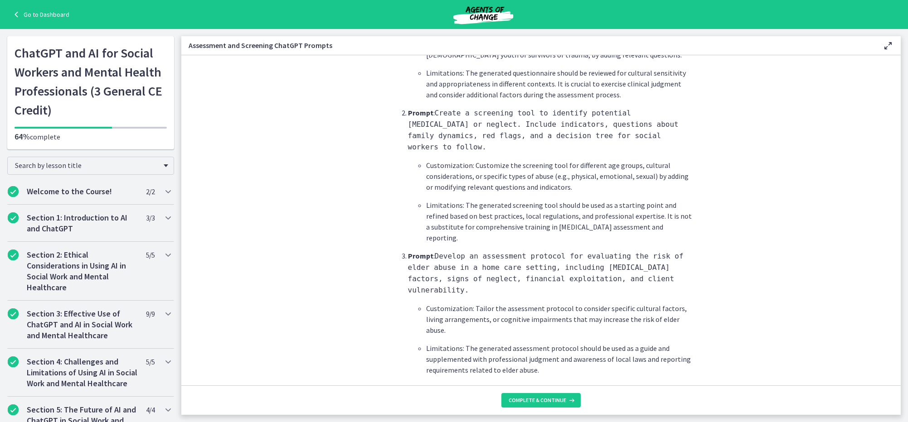
scroll to position [372, 0]
click at [545, 397] on span "Complete & continue" at bounding box center [537, 400] width 58 height 7
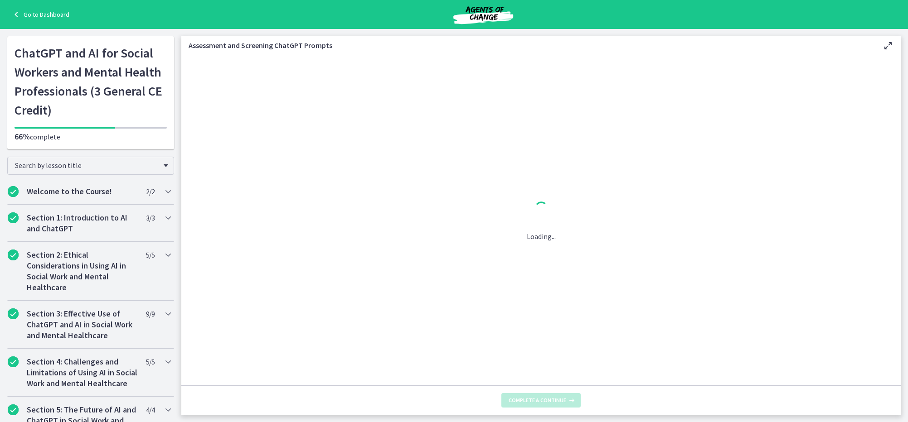
scroll to position [0, 0]
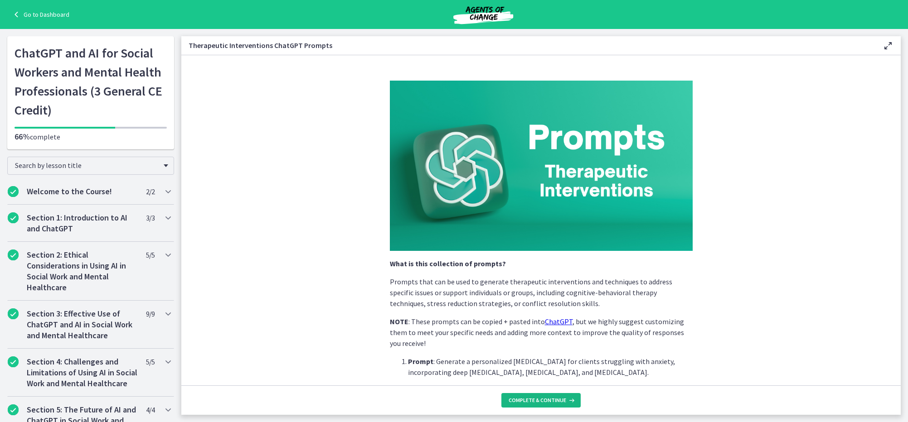
click at [541, 399] on span "Complete & continue" at bounding box center [537, 400] width 58 height 7
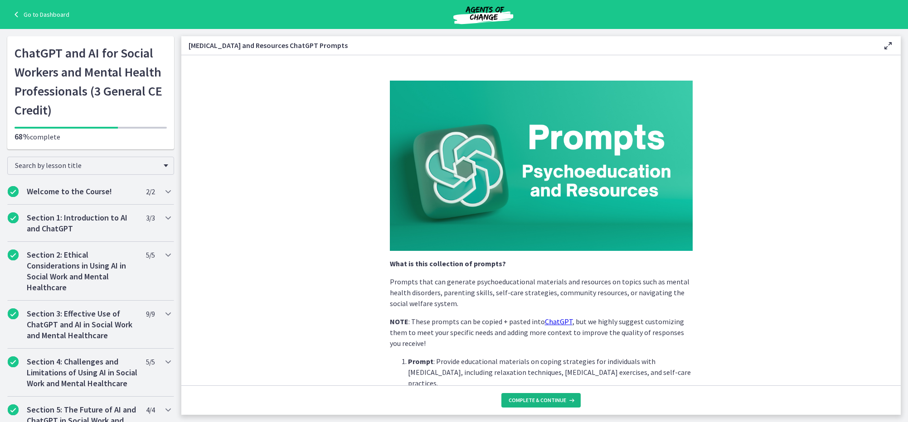
click at [533, 396] on button "Complete & continue" at bounding box center [540, 400] width 79 height 14
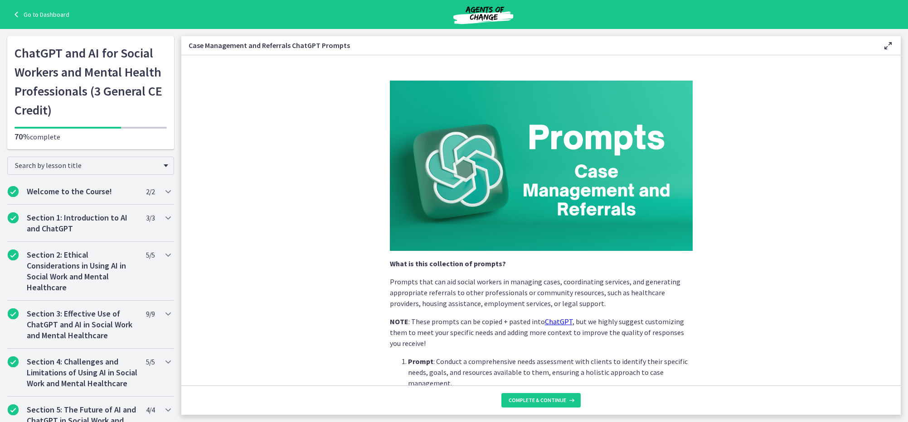
click at [533, 396] on button "Complete & continue" at bounding box center [540, 400] width 79 height 14
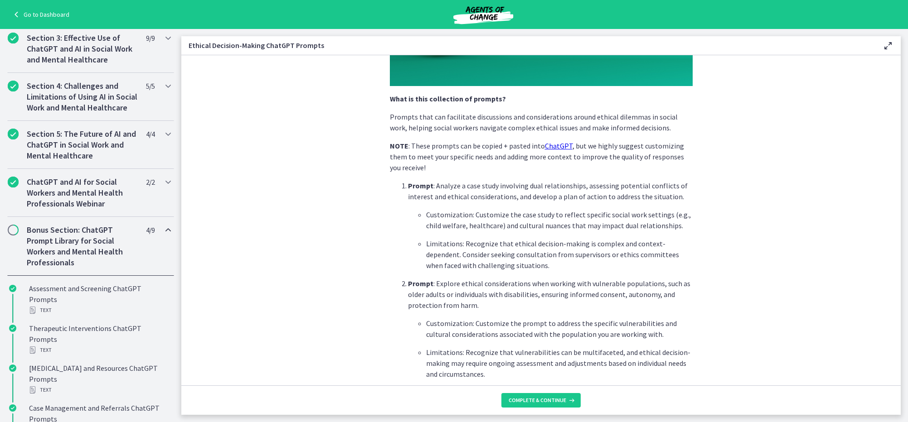
scroll to position [257, 0]
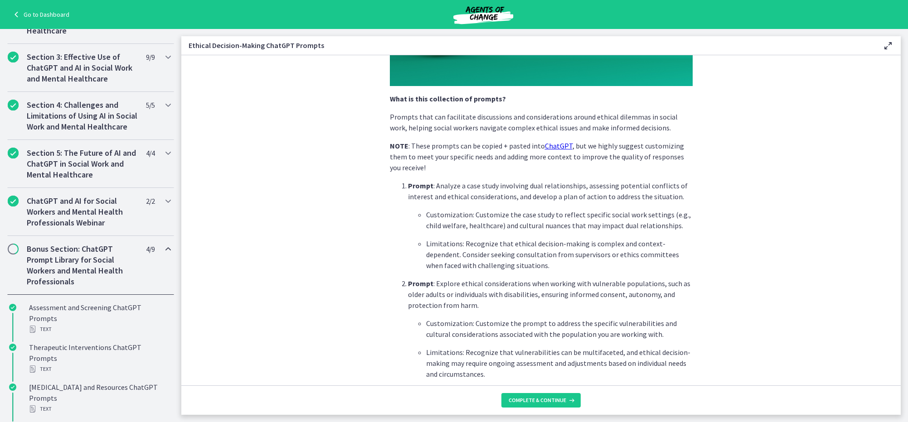
click at [13, 248] on span "Chapters" at bounding box center [13, 249] width 9 height 9
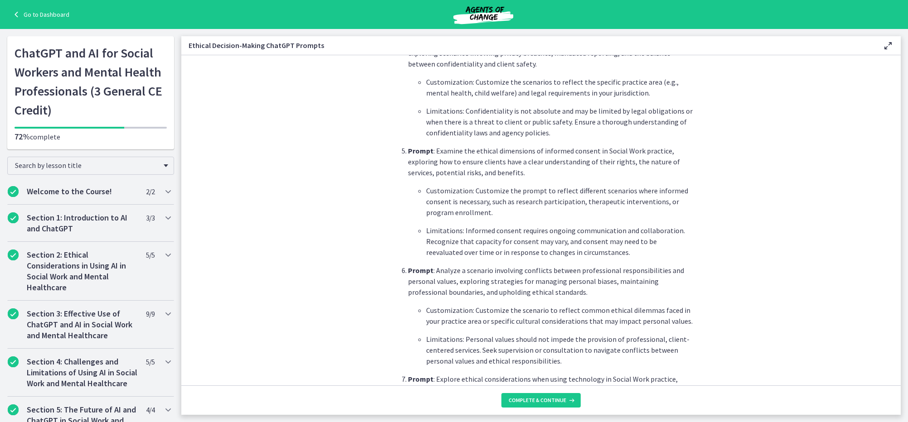
scroll to position [0, 0]
click at [43, 14] on link "Go to Dashboard" at bounding box center [40, 14] width 58 height 11
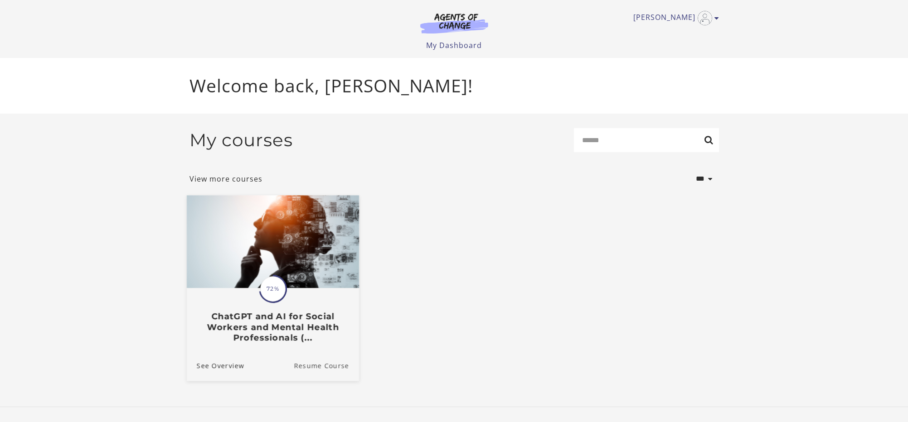
click at [317, 368] on link "Resume Course" at bounding box center [326, 365] width 65 height 30
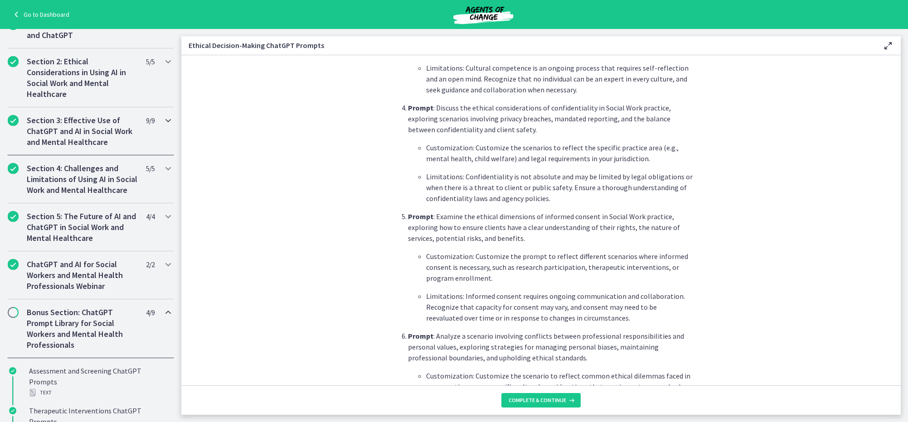
scroll to position [195, 0]
click at [542, 397] on span "Complete & continue" at bounding box center [537, 400] width 58 height 7
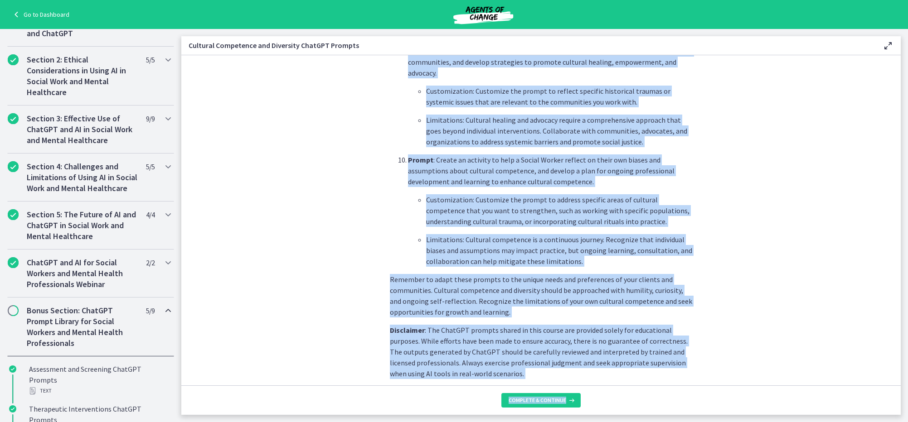
scroll to position [1250, 0]
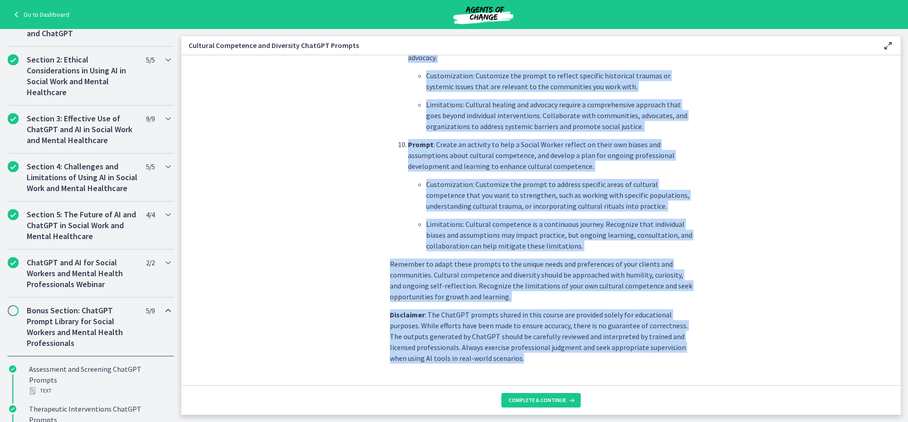
drag, startPoint x: 391, startPoint y: 264, endPoint x: 626, endPoint y: 335, distance: 245.1
copy div "What is this collection of prompts? Prompts to explore culturally responsive pr…"
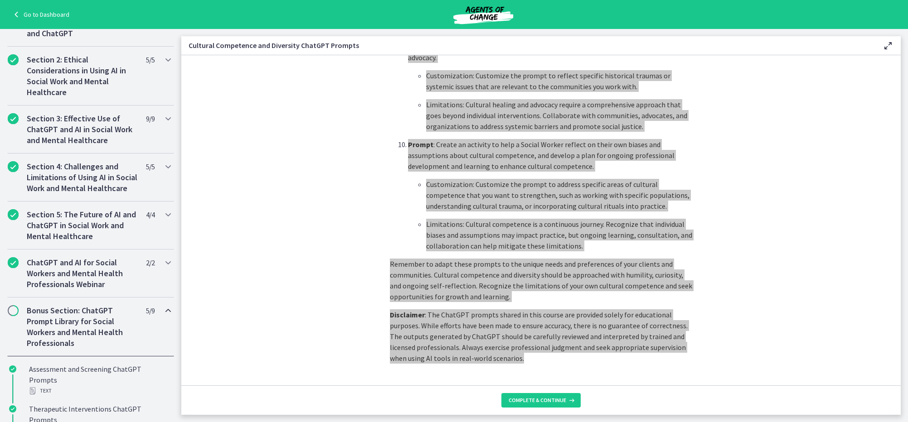
drag, startPoint x: 386, startPoint y: 420, endPoint x: 541, endPoint y: 289, distance: 202.5
click at [541, 309] on p "Disclaimer : The ChatGPT prompts shared in this course are provided solely for …" at bounding box center [541, 336] width 303 height 54
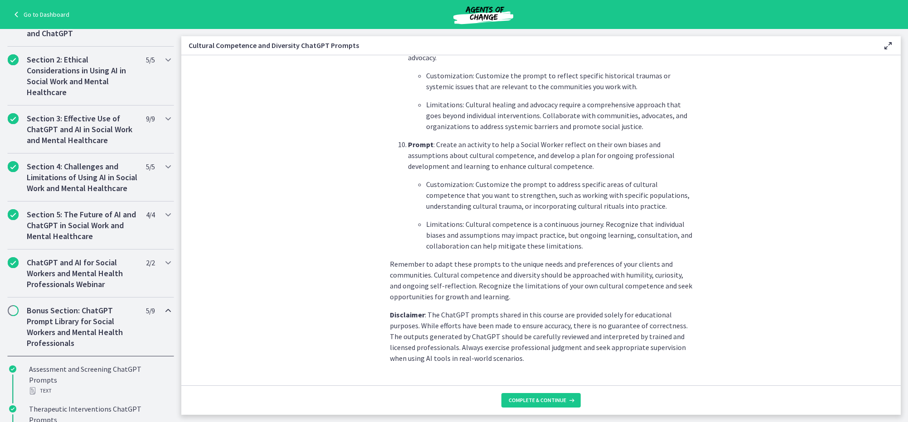
click at [342, 337] on section "What is this collection of prompts? Prompts to explore culturally responsive pr…" at bounding box center [540, 220] width 719 height 330
click at [559, 398] on span "Complete & continue" at bounding box center [537, 400] width 58 height 7
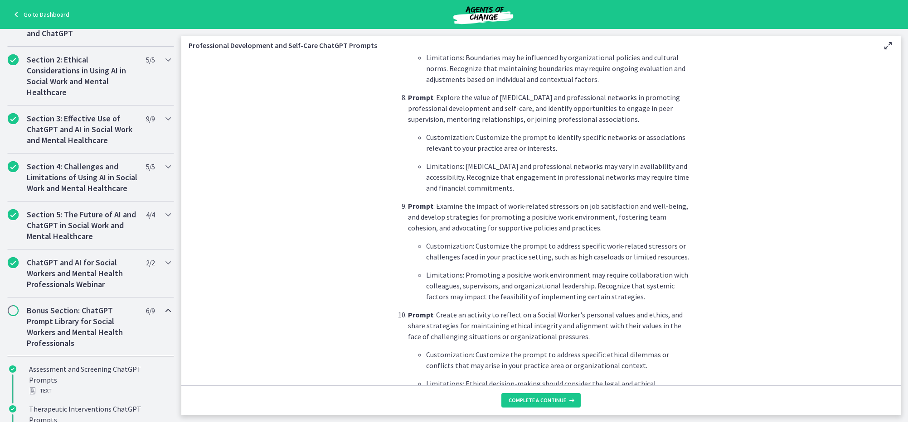
drag, startPoint x: 560, startPoint y: 354, endPoint x: 557, endPoint y: 288, distance: 66.7
click at [557, 321] on li "Prompt : Create an activity to reflect on a Social Worker's personal values and…" at bounding box center [550, 365] width 285 height 112
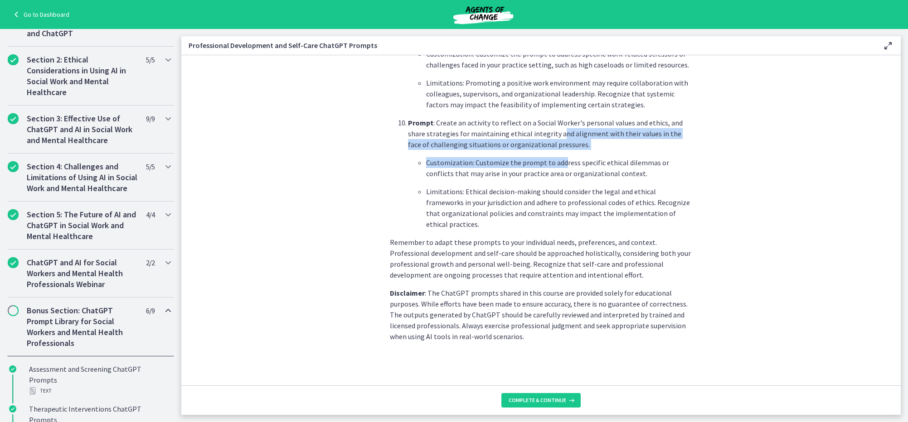
click at [557, 288] on p "Disclaimer : The ChatGPT prompts shared in this course are provided solely for …" at bounding box center [541, 315] width 303 height 54
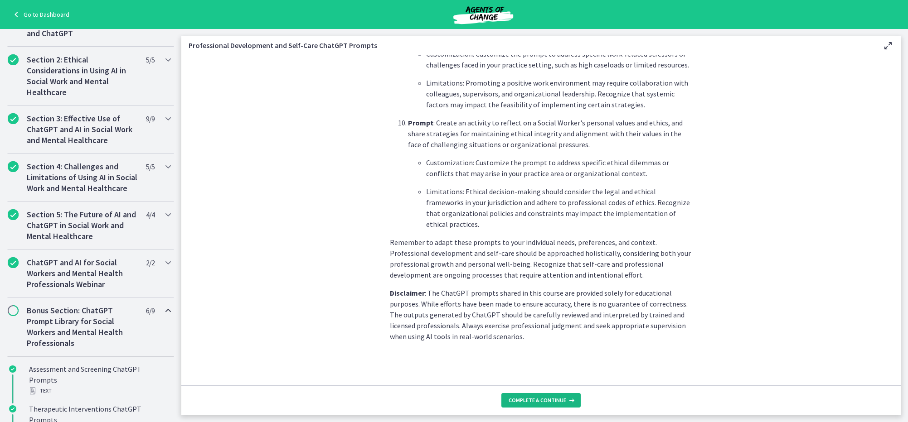
click at [532, 400] on span "Complete & continue" at bounding box center [537, 400] width 58 height 7
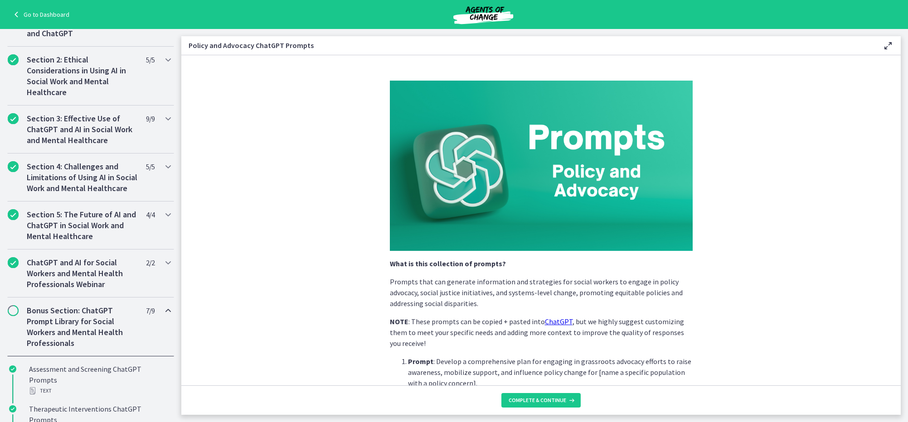
click at [54, 11] on link "Go to Dashboard" at bounding box center [40, 14] width 58 height 11
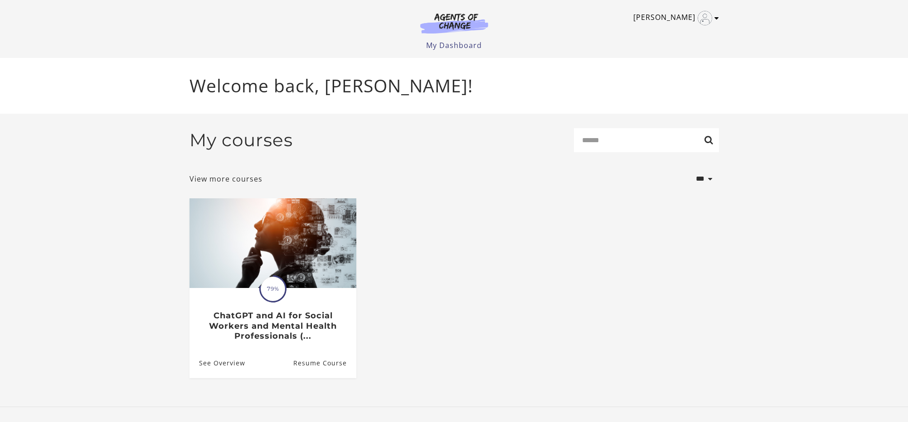
click at [717, 17] on icon "Toggle menu" at bounding box center [716, 17] width 5 height 7
click at [679, 43] on link "Support" at bounding box center [681, 48] width 80 height 15
click at [686, 47] on icon "Open in a new window" at bounding box center [684, 48] width 8 height 7
